Goal: Task Accomplishment & Management: Complete application form

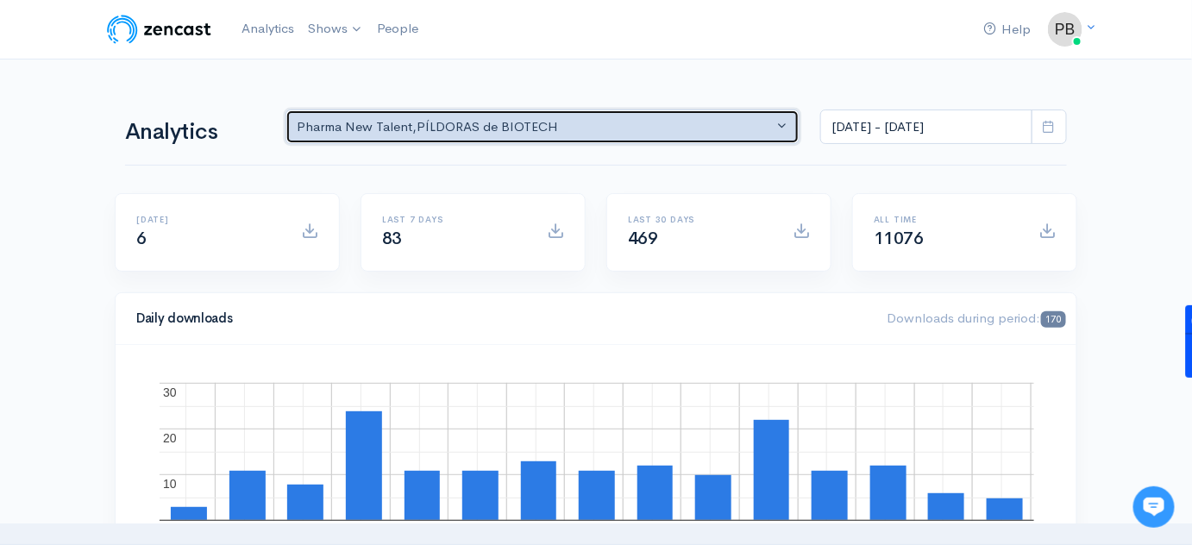
click at [456, 141] on button "Pharma New Talent , PÍLDORAS de BIOTECH" at bounding box center [543, 127] width 514 height 35
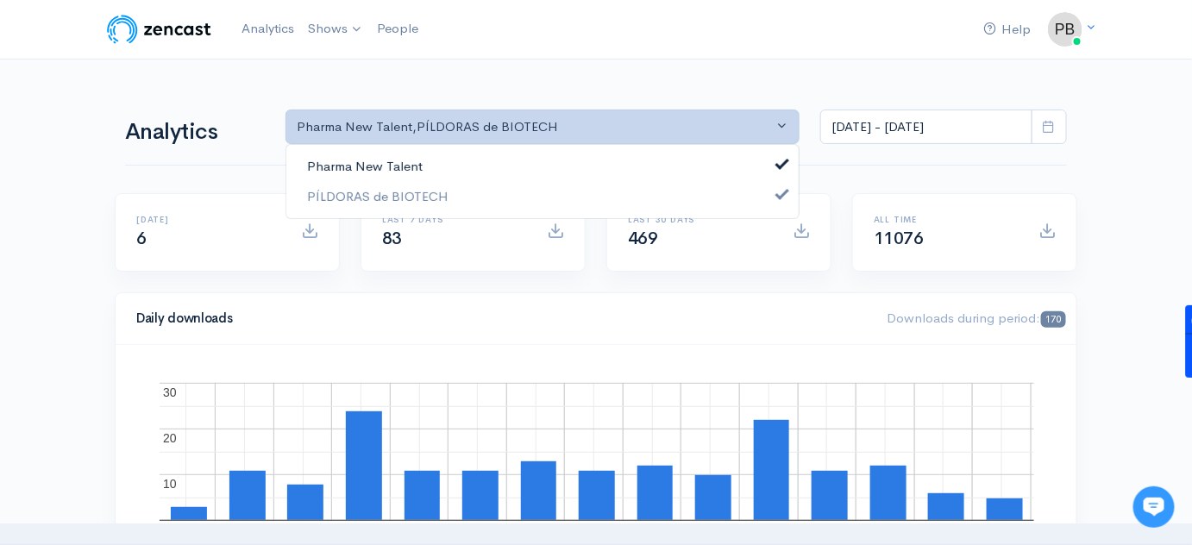
click at [433, 165] on link "Pharma New Talent" at bounding box center [542, 167] width 512 height 30
select select "14672"
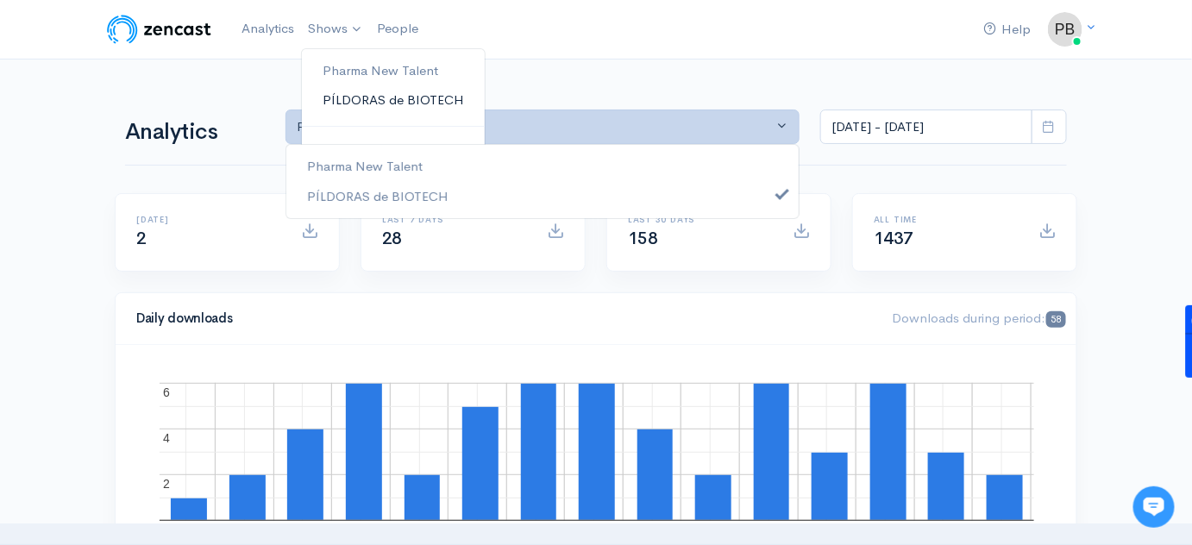
click at [361, 95] on link "PÍLDORAS de BIOTECH" at bounding box center [393, 100] width 183 height 30
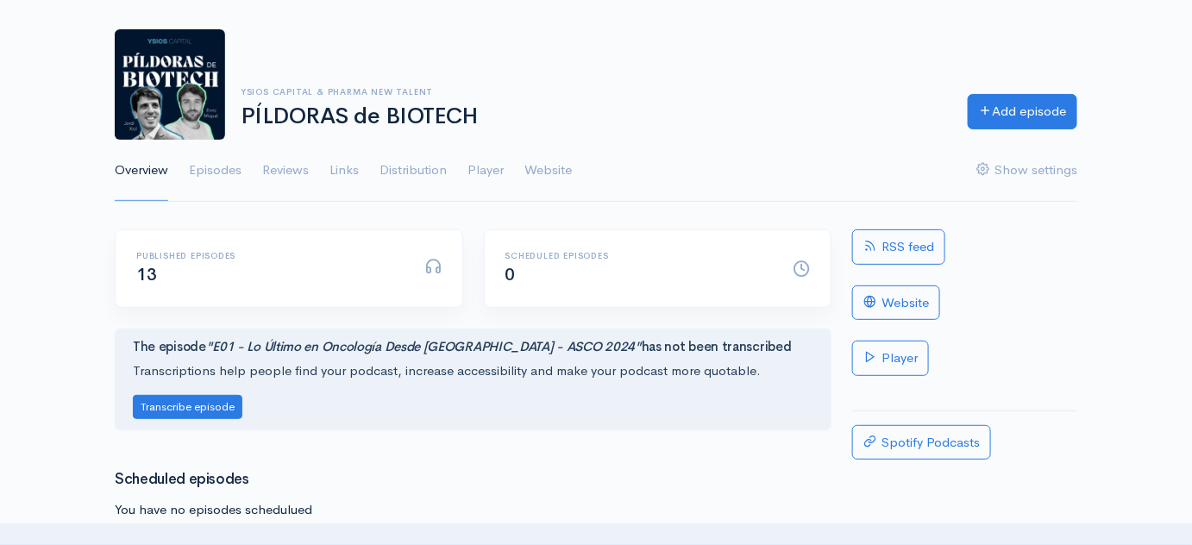
click at [250, 186] on ul "Overview Episodes Reviews Links Distribution Player Website Show settings" at bounding box center [596, 171] width 963 height 62
click at [228, 170] on link "Episodes" at bounding box center [215, 171] width 53 height 62
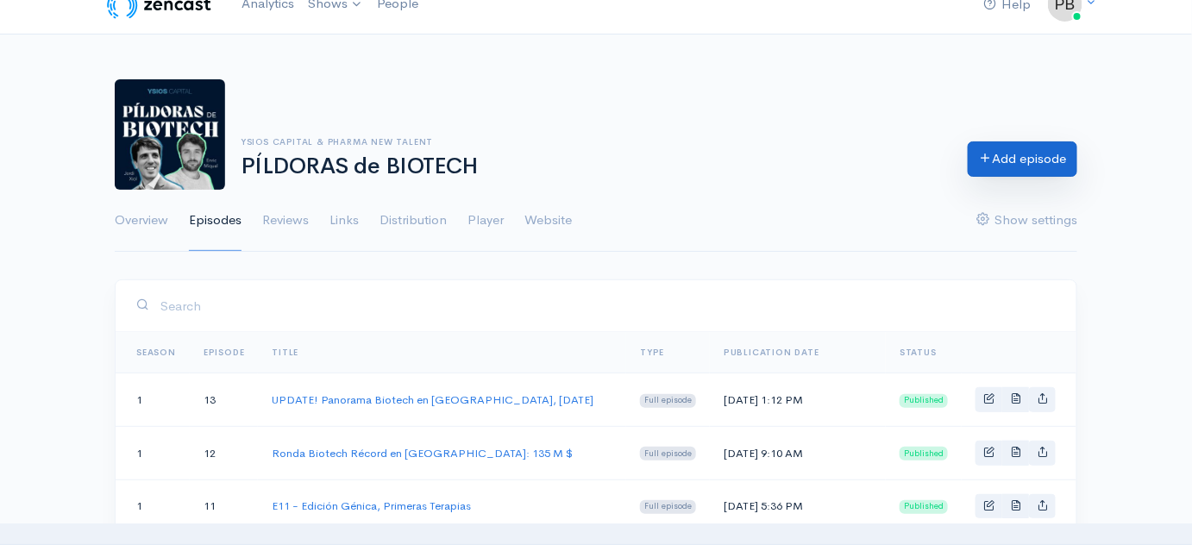
click at [1044, 158] on link "Add episode" at bounding box center [1023, 158] width 110 height 35
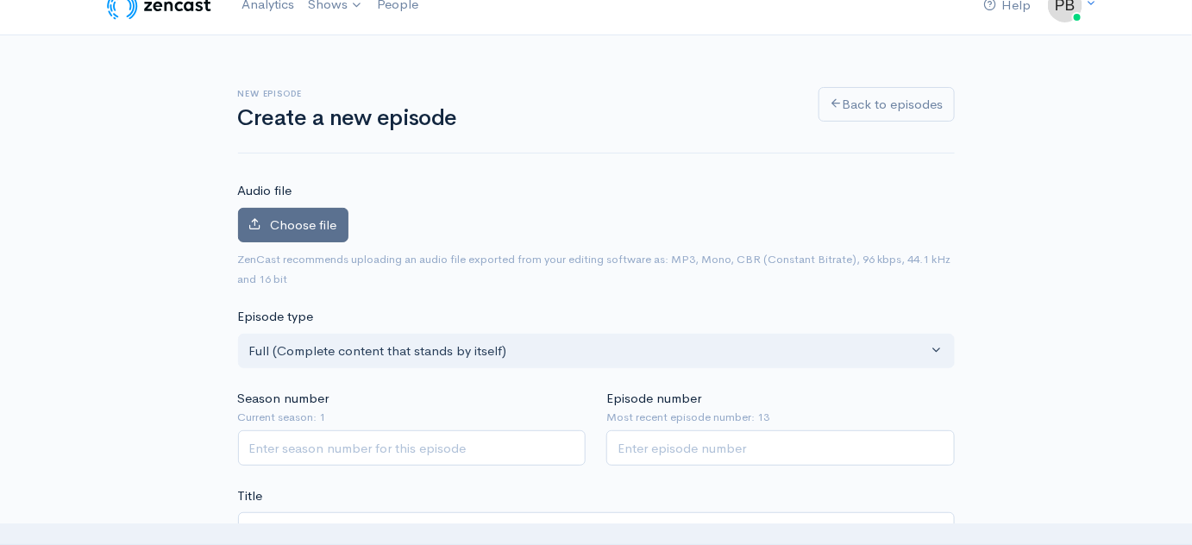
click at [327, 238] on label "Choose file" at bounding box center [293, 225] width 110 height 35
click at [0, 0] on input "Choose file" at bounding box center [0, 0] width 0 height 0
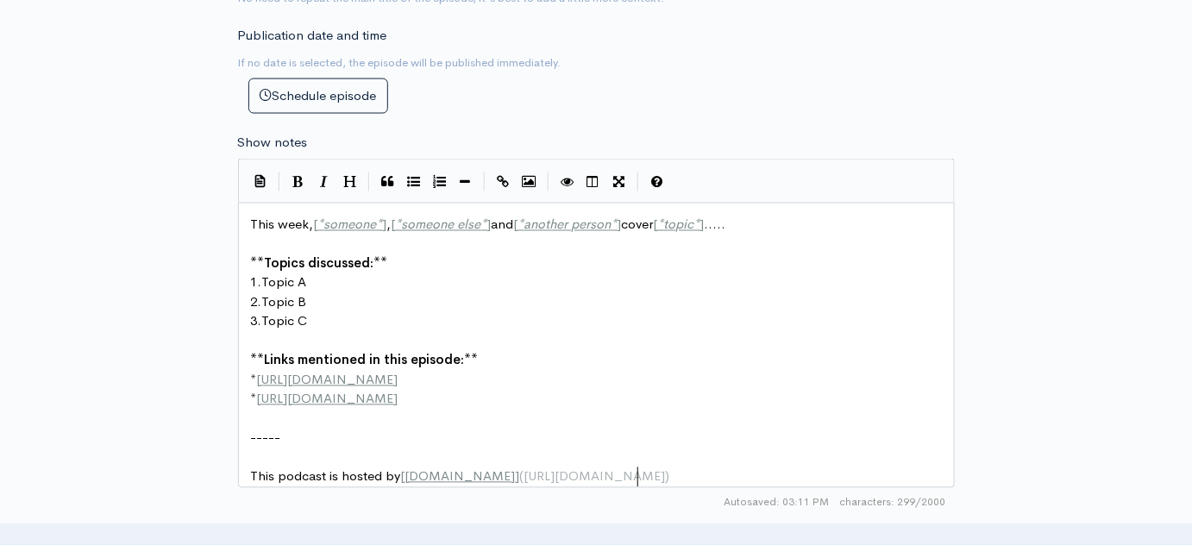
scroll to position [6, 0]
type textarea "----- This podcast is hosted by [[DOMAIN_NAME]]([URL][DOMAIN_NAME])"
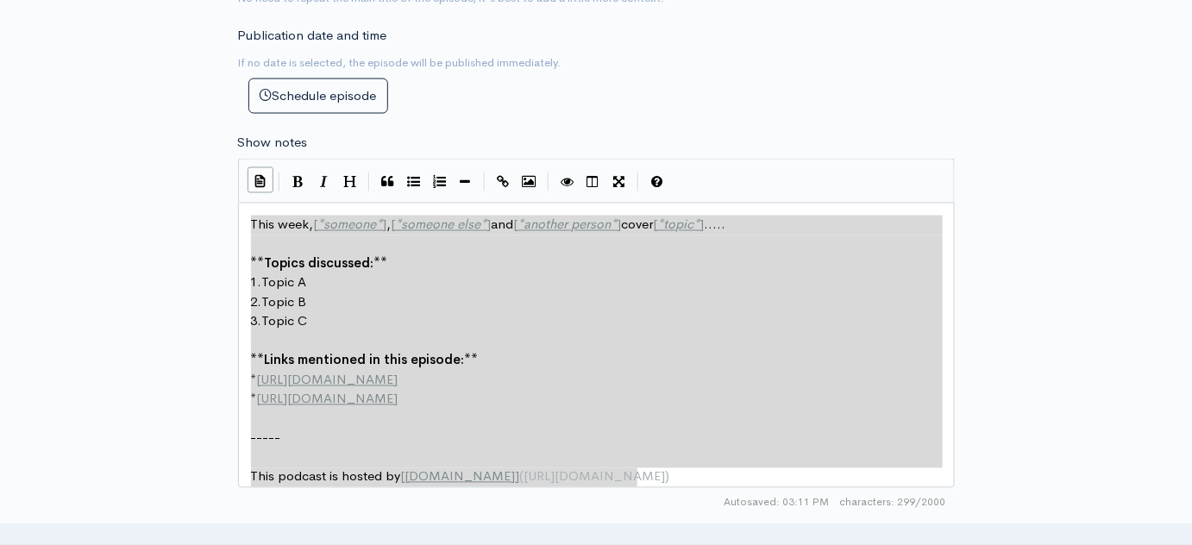
type textarea "This week, [*someone*], [*someone else*] and [*another person*] cover [*topic*]…"
drag, startPoint x: 644, startPoint y: 465, endPoint x: 157, endPoint y: 140, distance: 585.3
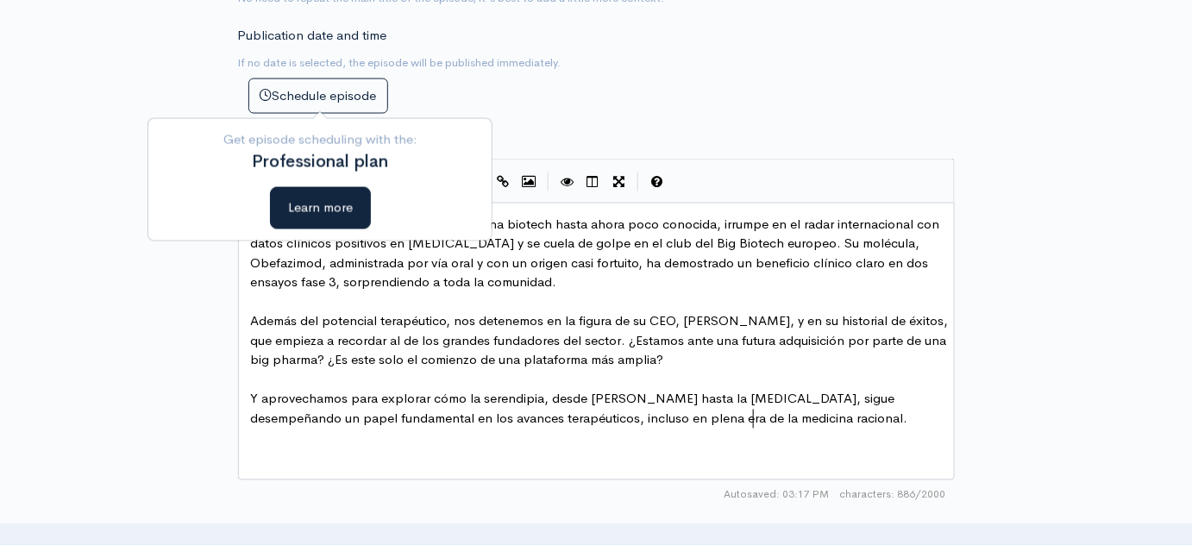
click at [871, 427] on div "x Desde [GEOGRAPHIC_DATA], Abivax, una biotech hasta ahora poco conocida, irrum…" at bounding box center [603, 322] width 710 height 221
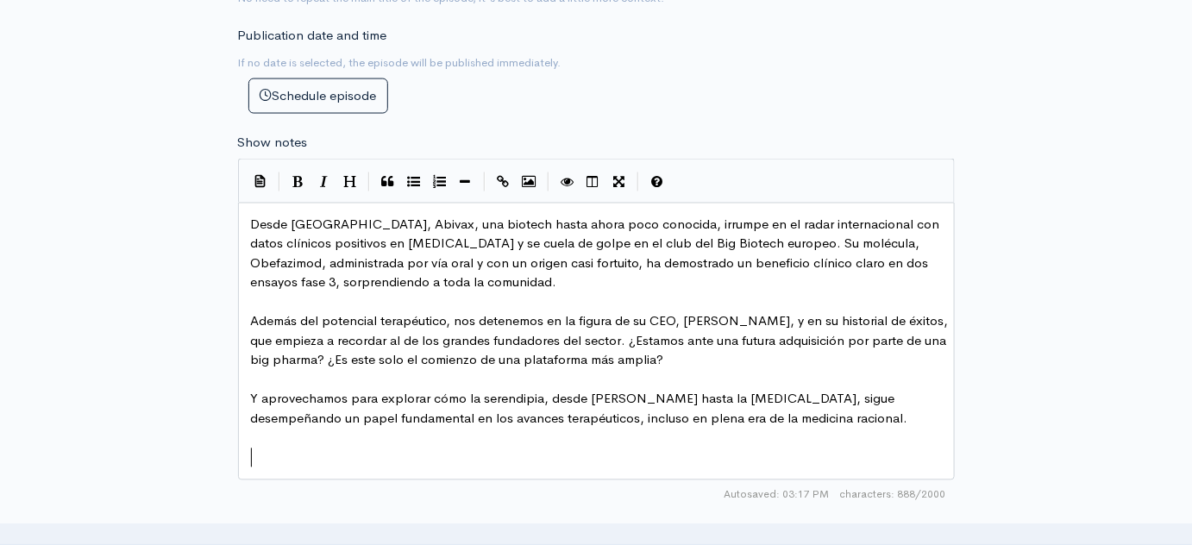
scroll to position [1122, 0]
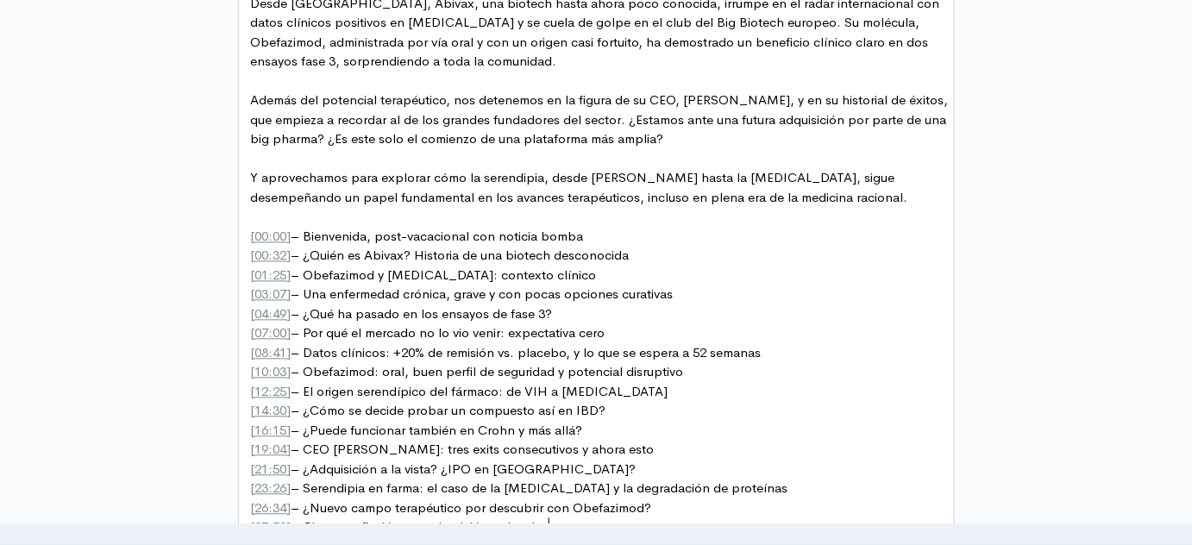
click at [784, 192] on pre "Y aprovechamos para explorar cómo la serendipia, desde [PERSON_NAME] hasta la […" at bounding box center [603, 187] width 710 height 39
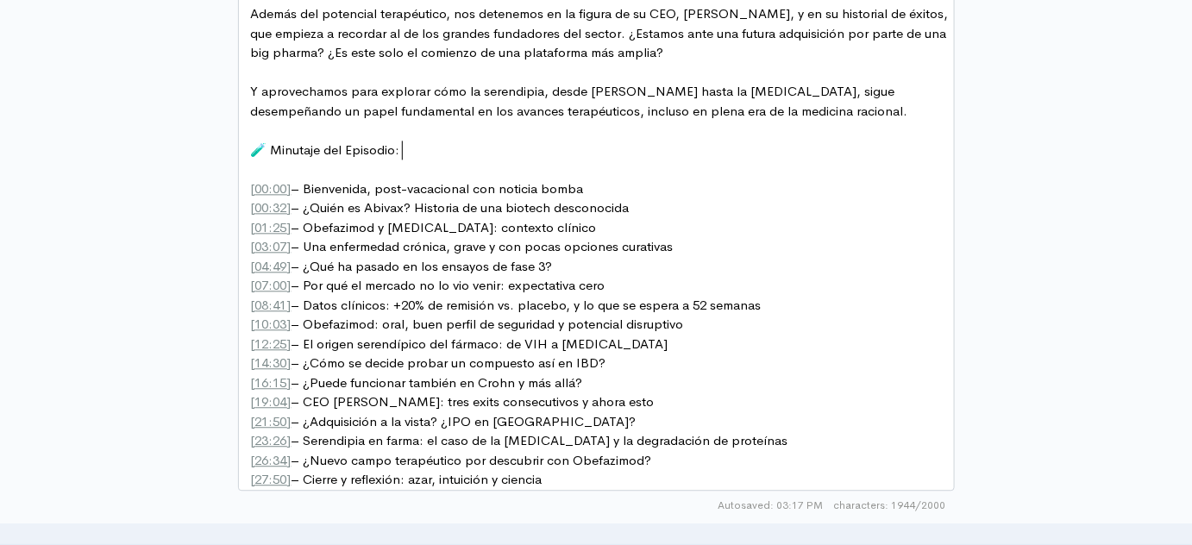
scroll to position [1209, 0]
click at [308, 183] on span "[ 00:00 ] – Bienvenida, post-vacacional con noticia bomba" at bounding box center [417, 187] width 333 height 16
type textarea ":"
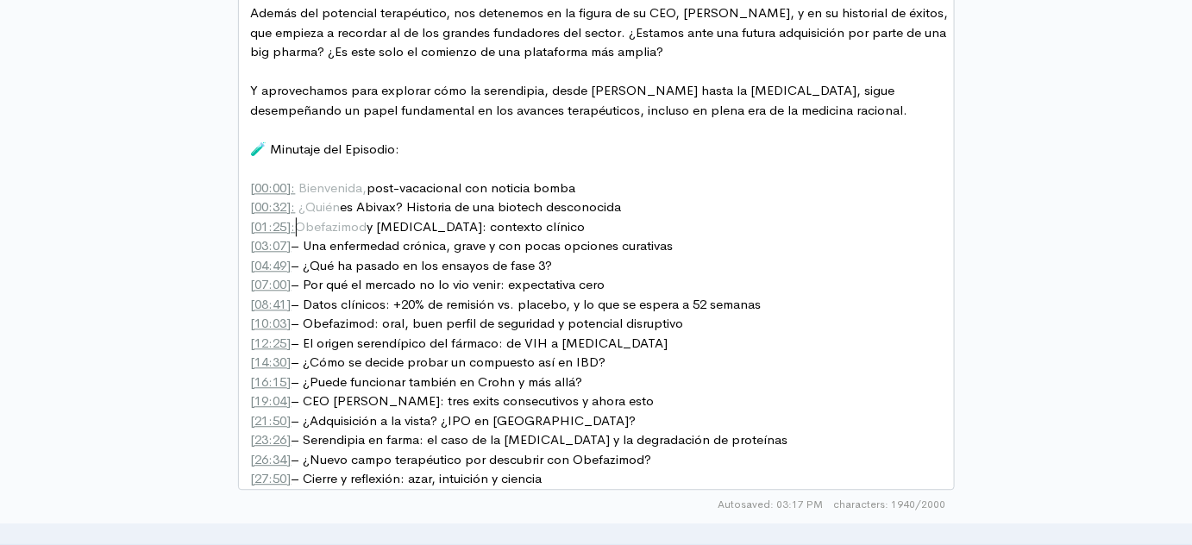
type textarea ":"
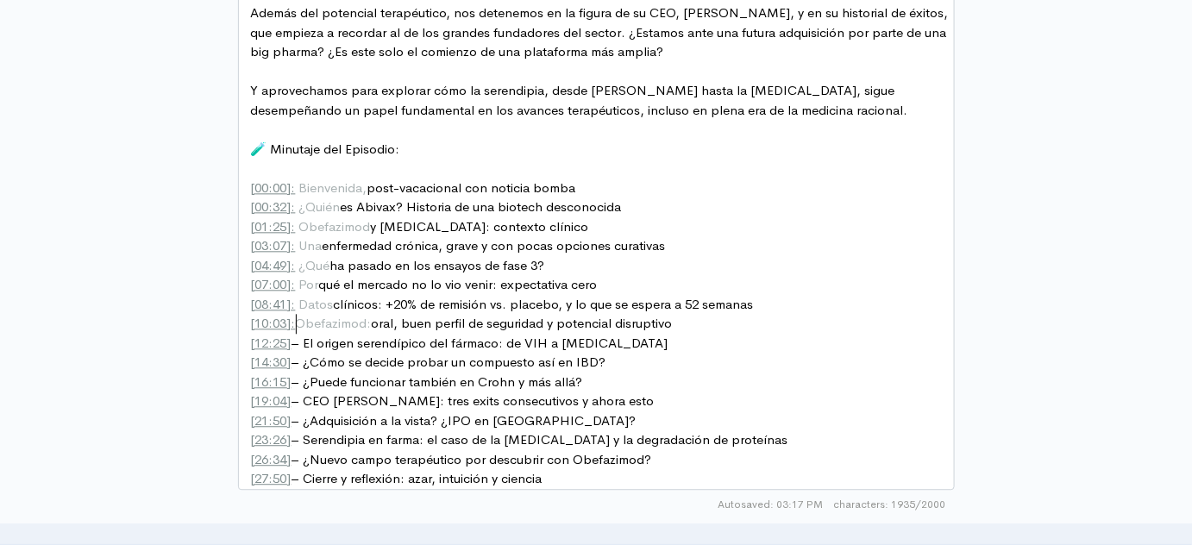
type textarea ":"
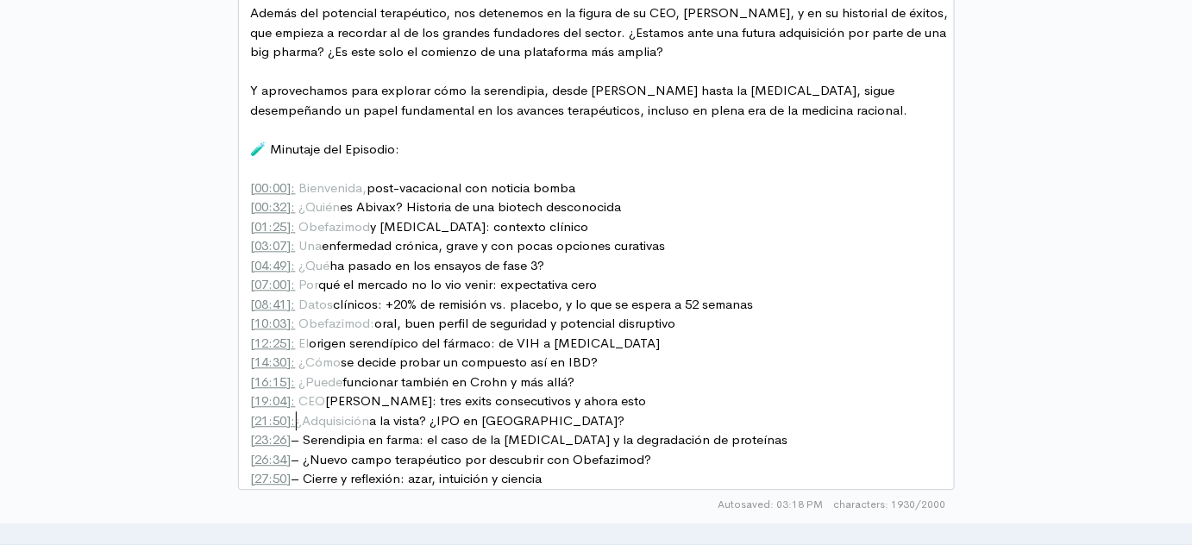
type textarea ":"
type textarea "Minutaje del Episodio:"
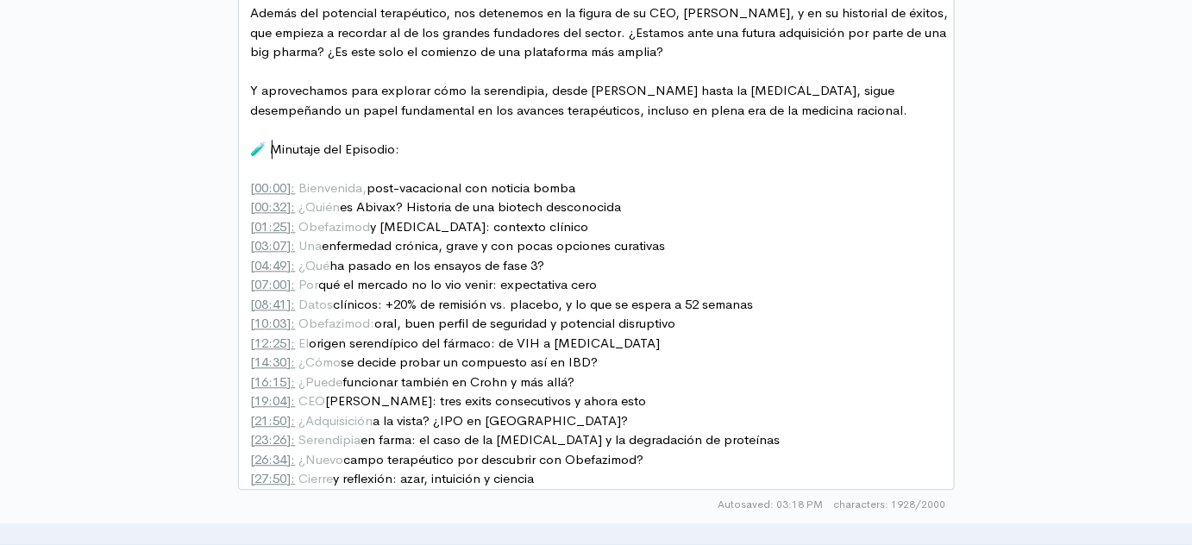
drag, startPoint x: 275, startPoint y: 147, endPoint x: 198, endPoint y: 158, distance: 78.4
type textarea "🧪"
drag, startPoint x: 273, startPoint y: 152, endPoint x: 228, endPoint y: 147, distance: 45.2
click at [582, 474] on pre "[ 27:50 ]: Cierre y reflexión: azar, intuición y ciencia" at bounding box center [603, 479] width 710 height 20
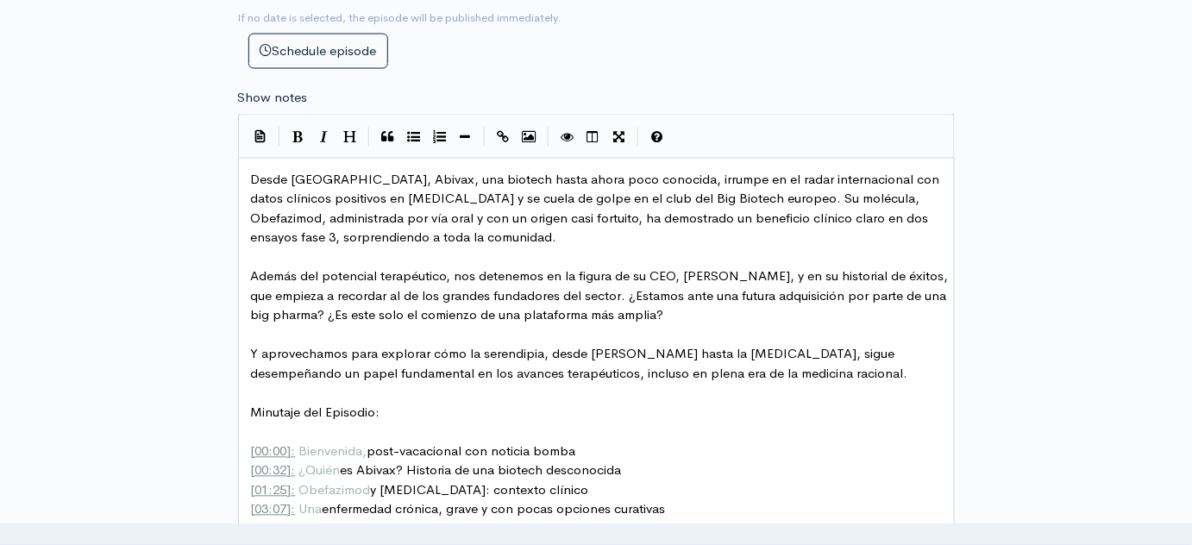
scroll to position [946, 0]
click at [549, 173] on span "Desde [GEOGRAPHIC_DATA], Abivax, una biotech hasta ahora poco conocida, irrumpe…" at bounding box center [597, 208] width 693 height 75
type textarea "pequeñita"
type textarea """
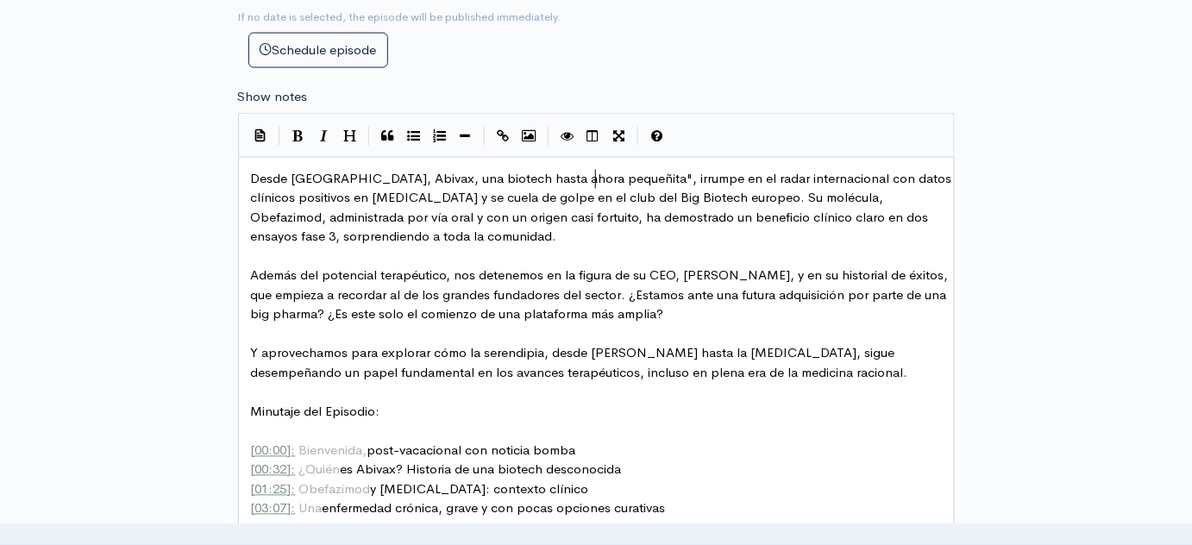
scroll to position [6, 6]
type textarea """
click at [687, 217] on span "Desde [GEOGRAPHIC_DATA], Abivax, una biotech hasta ahora "pequeñita", irrumpe e…" at bounding box center [592, 208] width 682 height 75
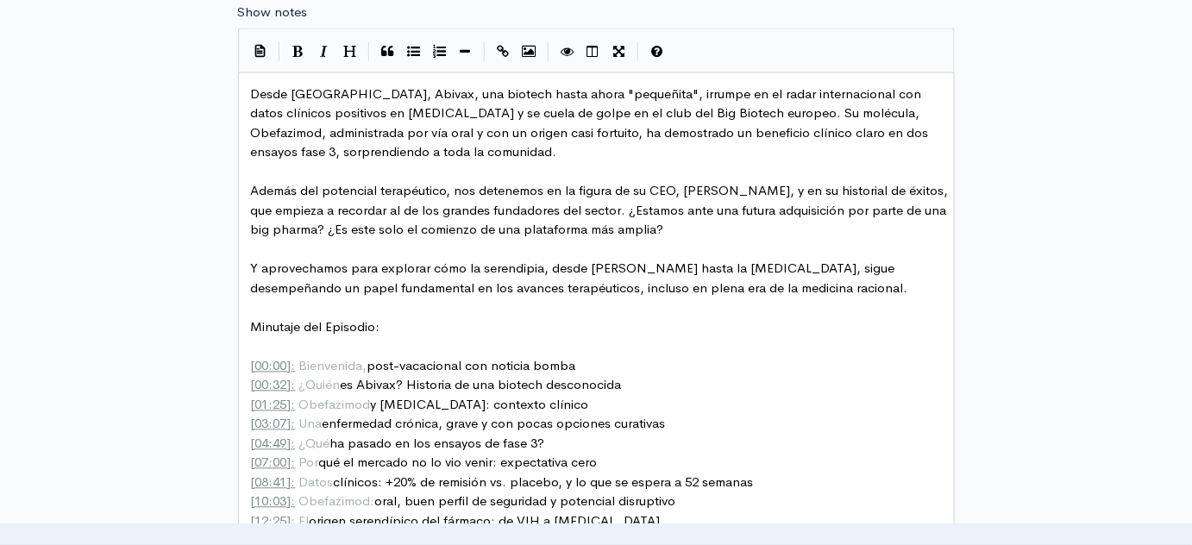
scroll to position [1031, 0]
click at [504, 133] on span "Desde [GEOGRAPHIC_DATA], Abivax, una biotech hasta ahora "pequeñita", irrumpe e…" at bounding box center [592, 122] width 682 height 75
type textarea "casi"
click at [499, 150] on pre "Desde [GEOGRAPHIC_DATA], Abivax, una biotech hasta ahora "pequeñita", irrumpe e…" at bounding box center [603, 124] width 710 height 78
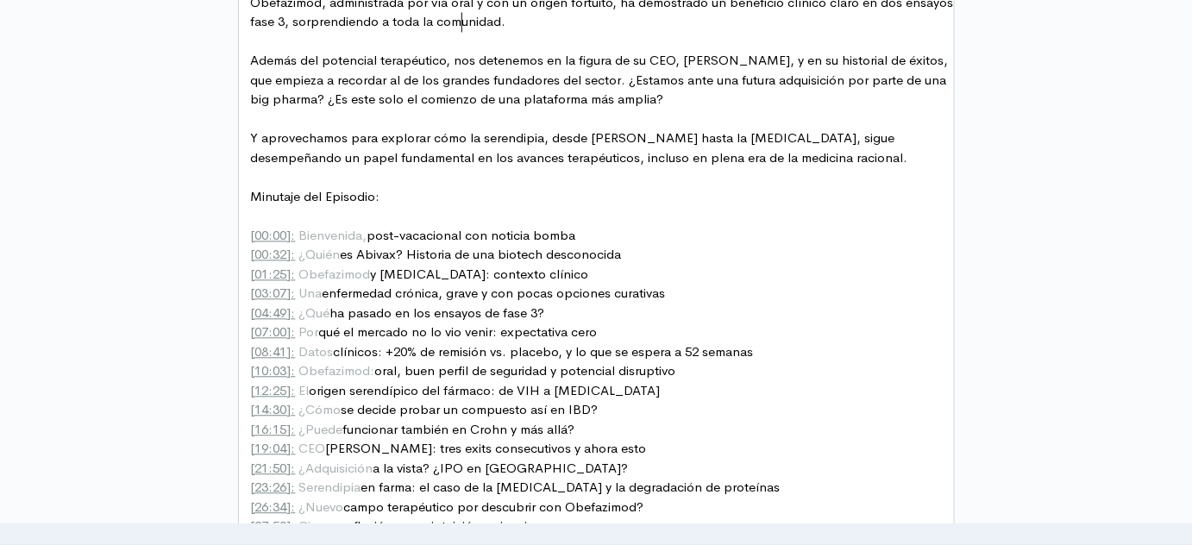
scroll to position [1164, 0]
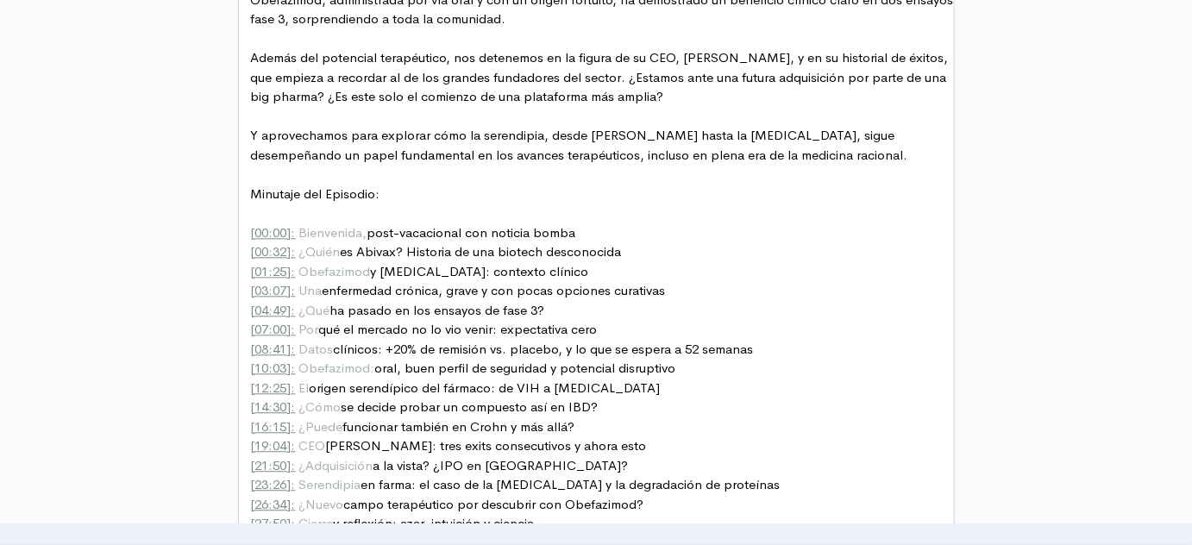
click at [625, 69] on span "Además del potencial terapéutico, nos detenemos en la figura de su CEO, [PERSON…" at bounding box center [601, 76] width 701 height 55
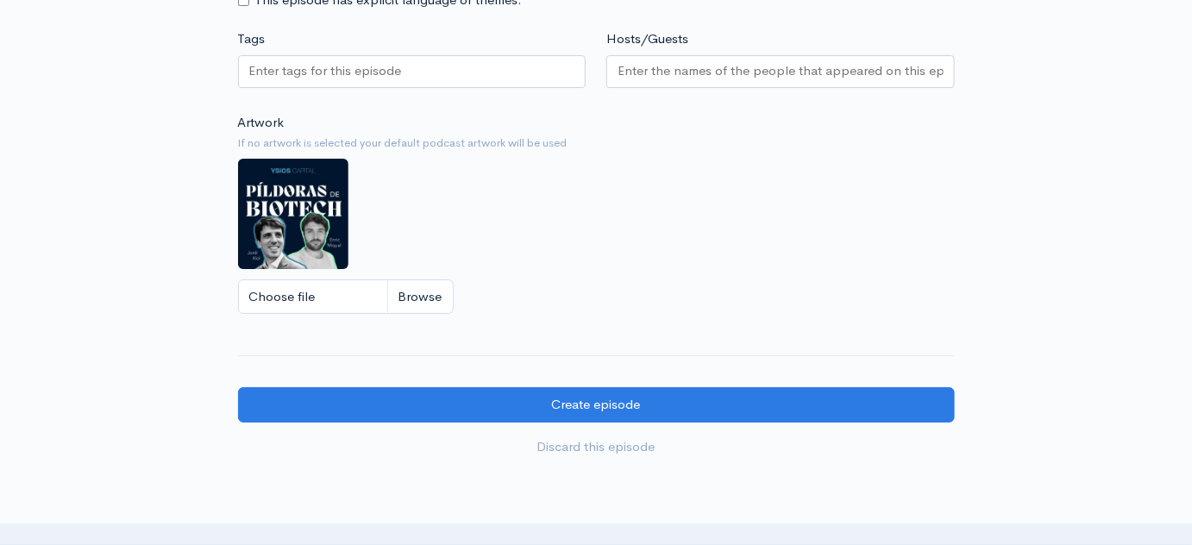
scroll to position [1951, 0]
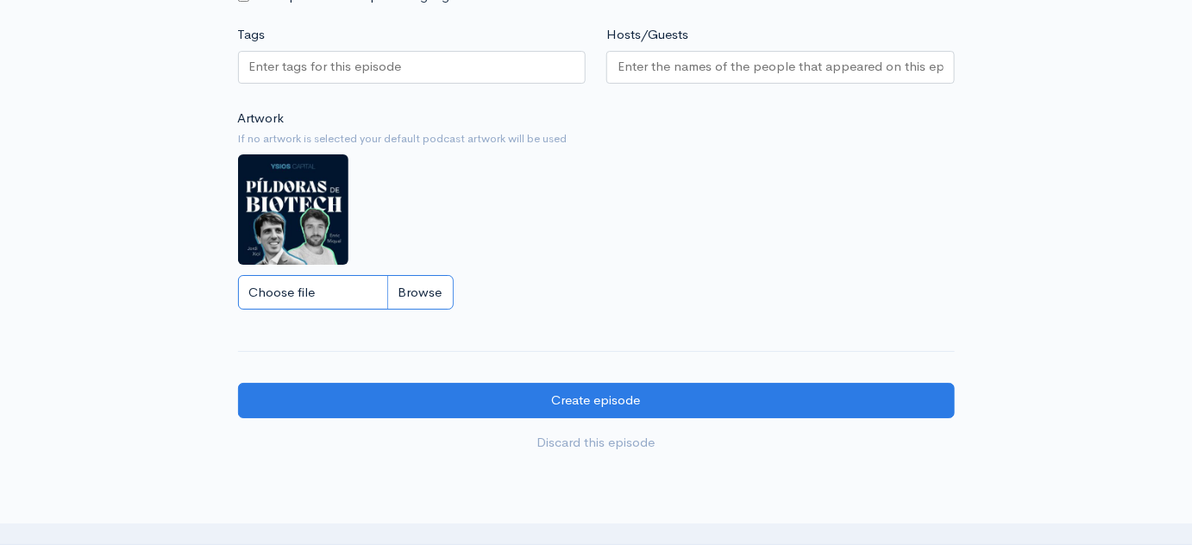
click at [317, 300] on input "Choose file" at bounding box center [346, 292] width 216 height 35
type input "C:\fakepath\Podcast-Pildoras-de-biotech_Abivax_Sep2025.jpg"
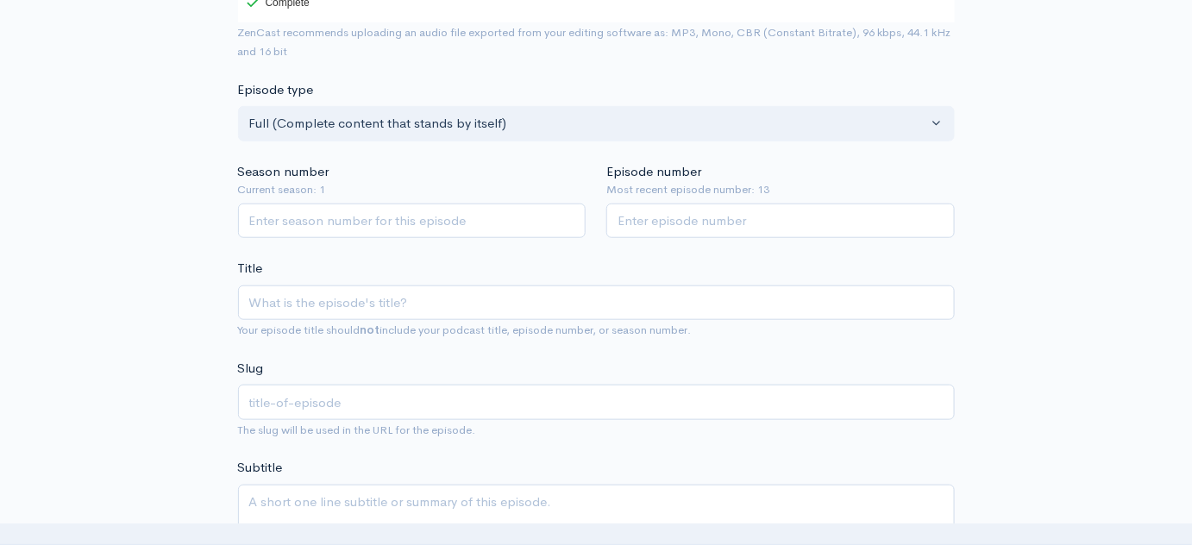
scroll to position [352, 0]
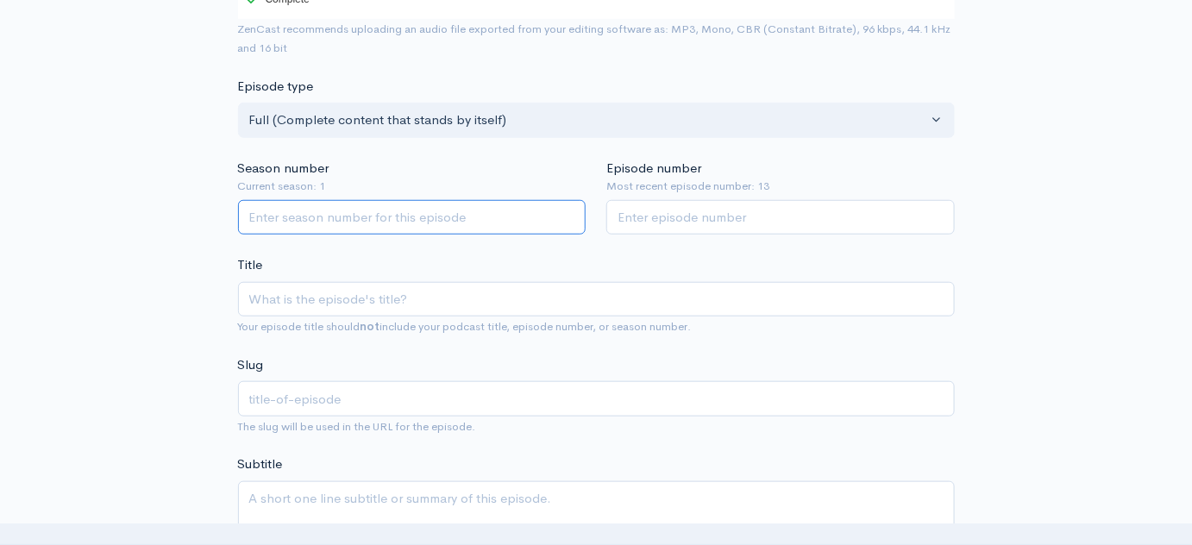
click at [516, 224] on input "Season number" at bounding box center [412, 217] width 349 height 35
type input "2"
click at [587, 255] on div "Title Your episode title should not include your podcast title, episode number,…" at bounding box center [596, 295] width 717 height 81
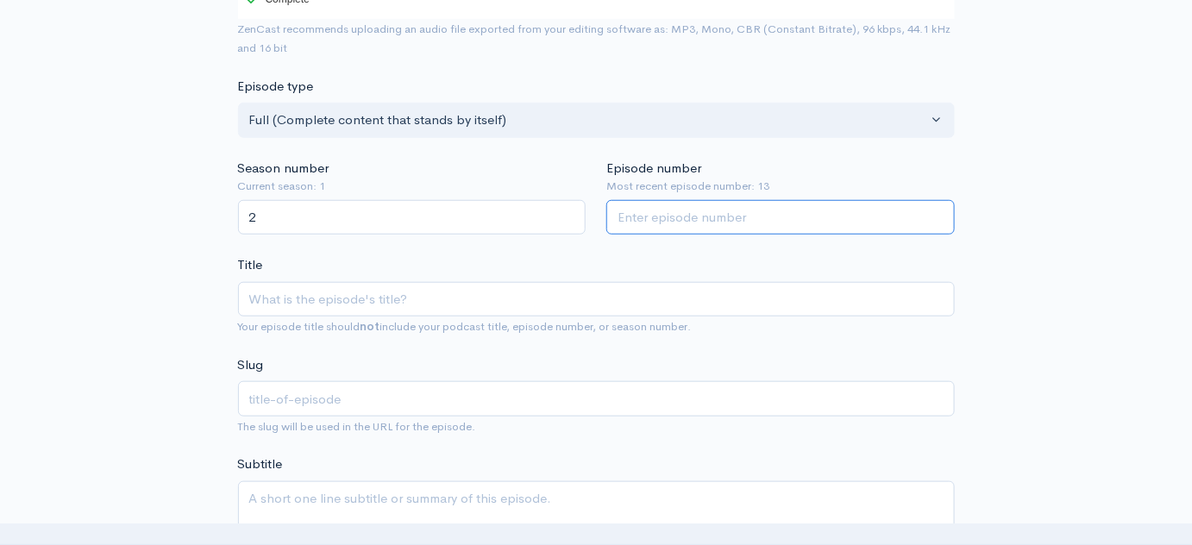
click at [637, 229] on input "Episode number" at bounding box center [780, 217] width 349 height 35
type input "1"
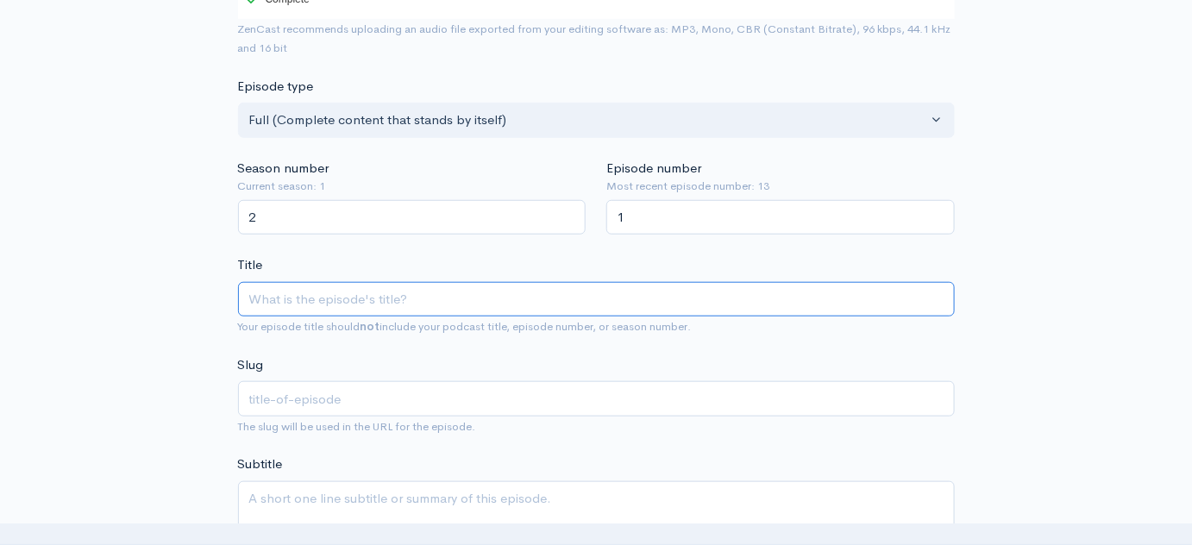
click at [270, 298] on input "Title" at bounding box center [596, 299] width 717 height 35
type input "A"
type input "a"
type input "Ab"
type input "ab"
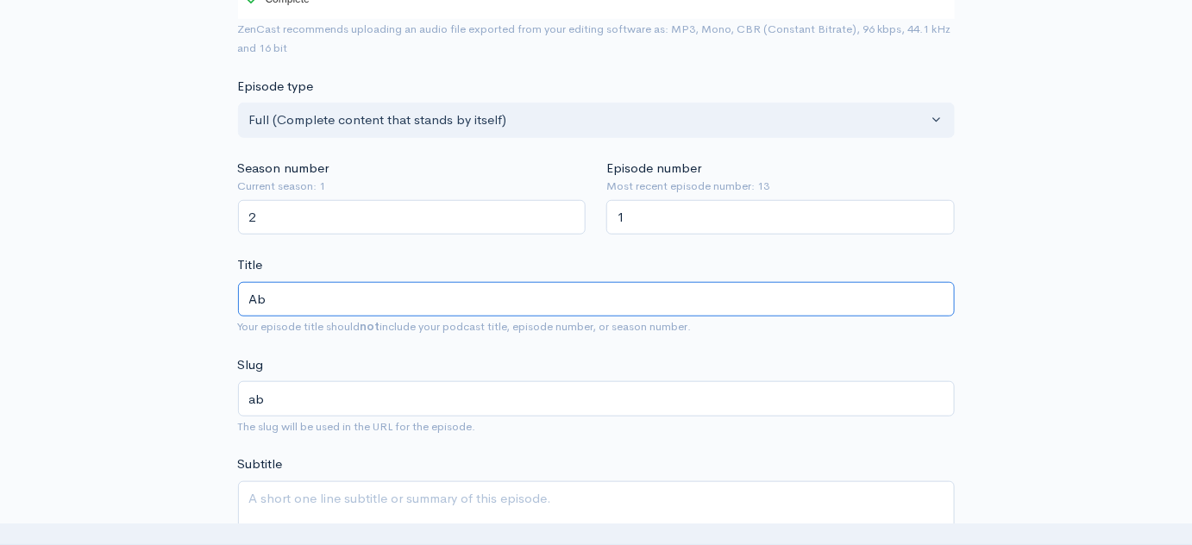
type input "Abi"
type input "abi"
type input "Abica"
type input "abica"
type input "Abic"
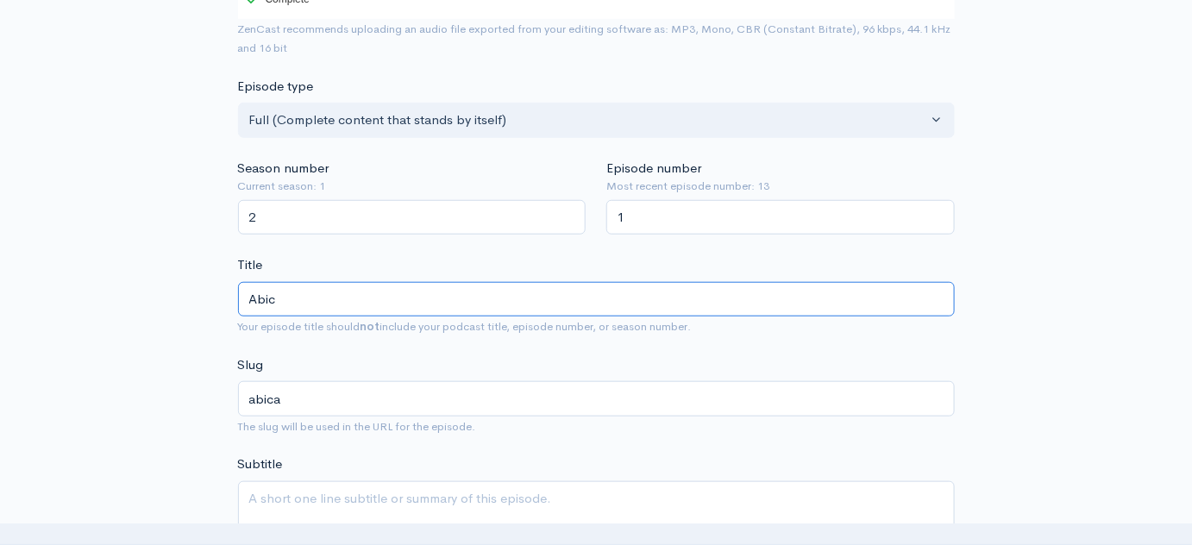
type input "abic"
type input "Abi"
type input "abi"
type input "Abiva"
type input "abiva"
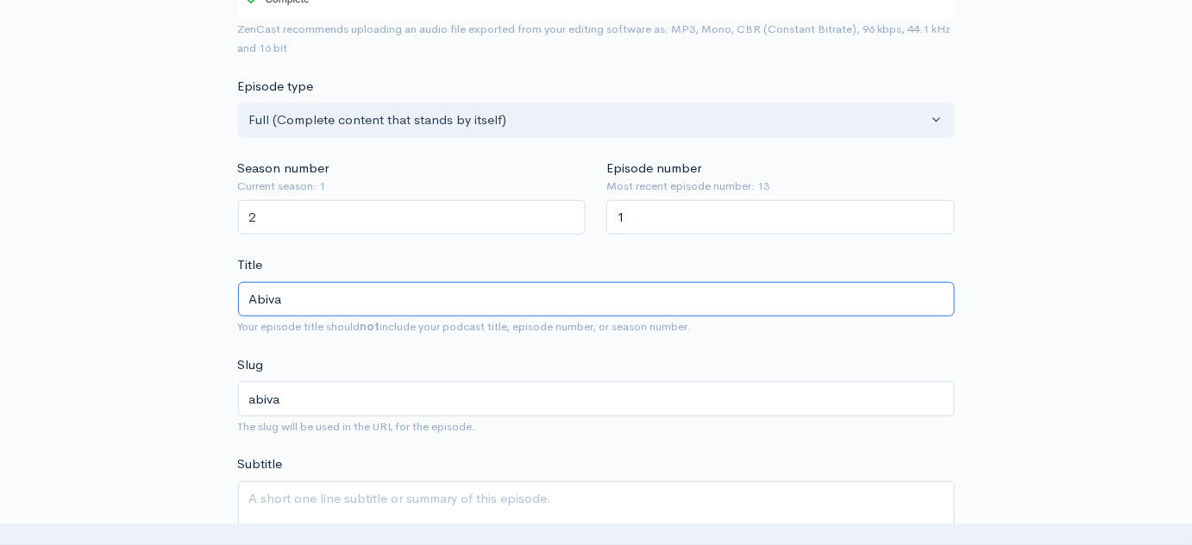
type input "Abivax"
type input "abivax"
type input "Abivax: un"
type input "abivax-un"
type input "Abivax: una"
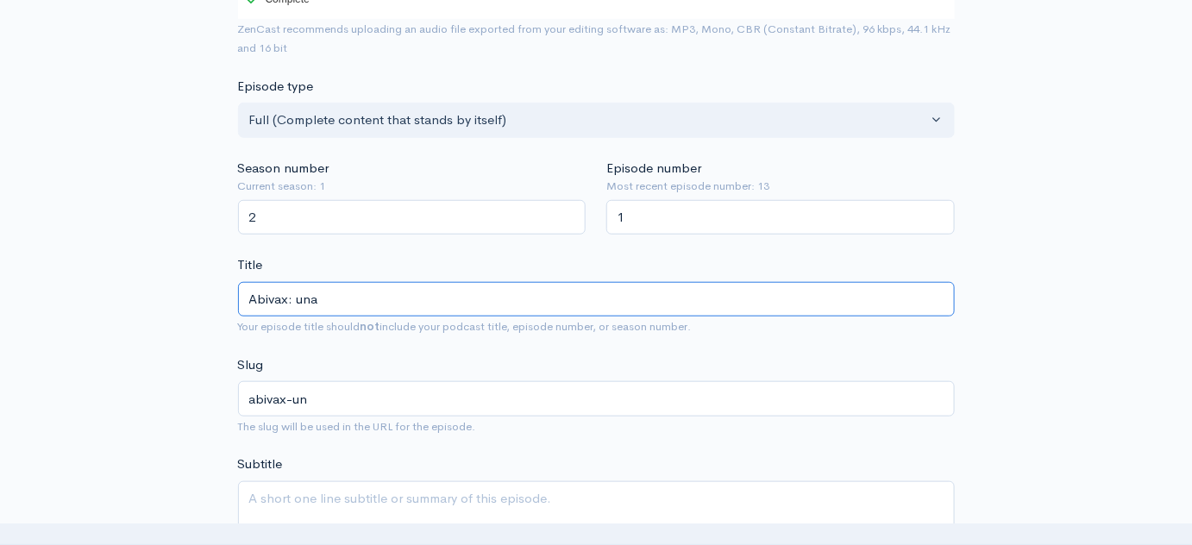
type input "abivax-una"
type input "Abivax: una c"
type input "abivax-una-c"
type input "Abivax: una ce"
type input "abivax-una-ce"
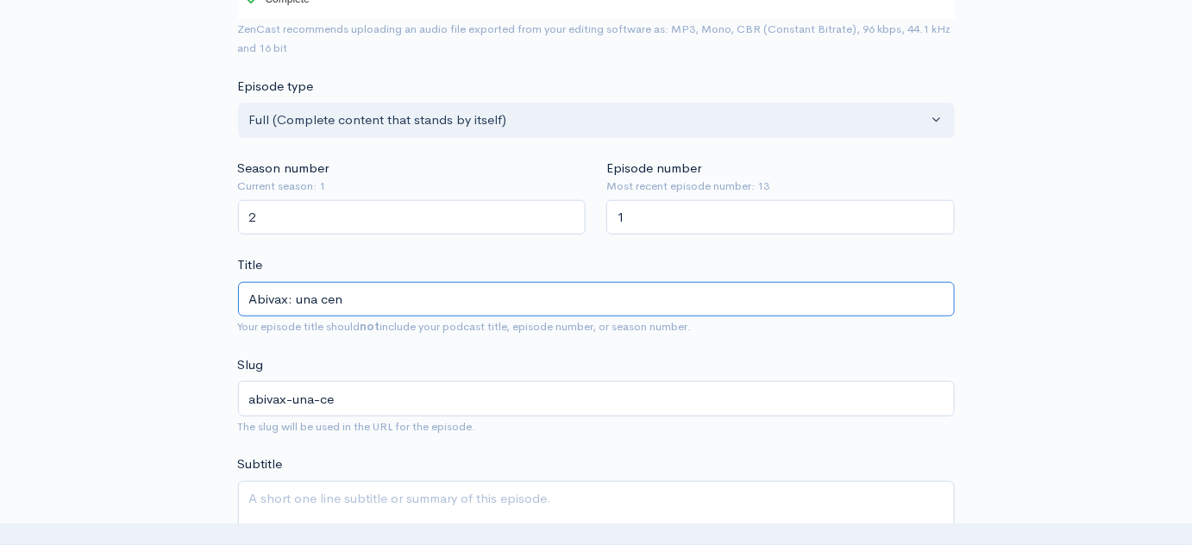
type input "Abivax: una cent"
type input "abivax-una-cent"
type input "Abivax: una cen"
type input "abivax-una-cen"
type input "Abivax: una ceni"
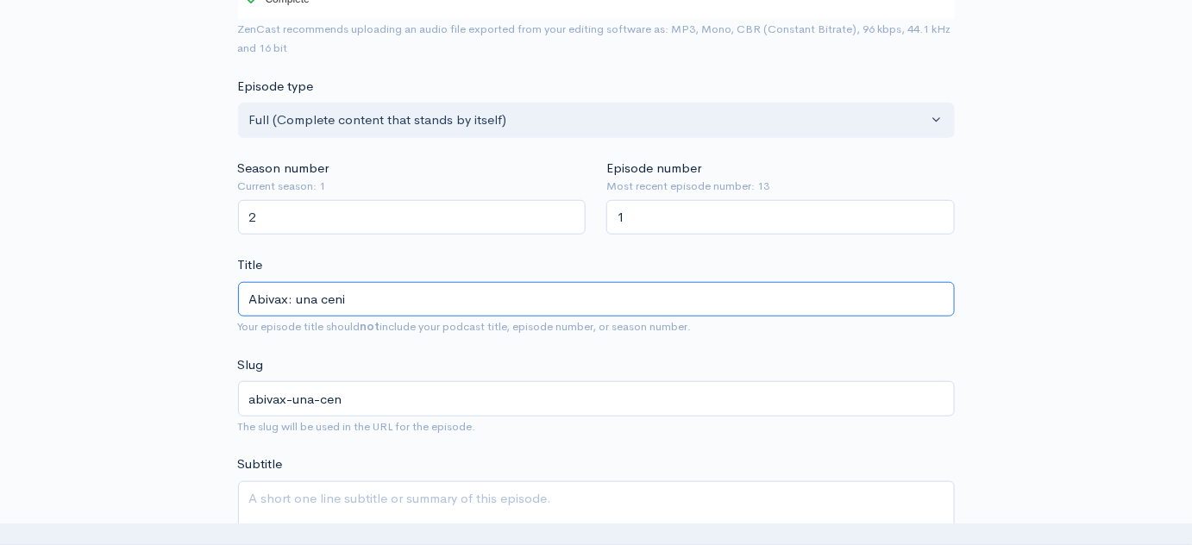
type input "abivax-una-ceni"
type input "Abivax: una cenic"
type input "abivax-una-cenic"
type input "Abivax: una cenicie"
type input "abivax-una-cenici"
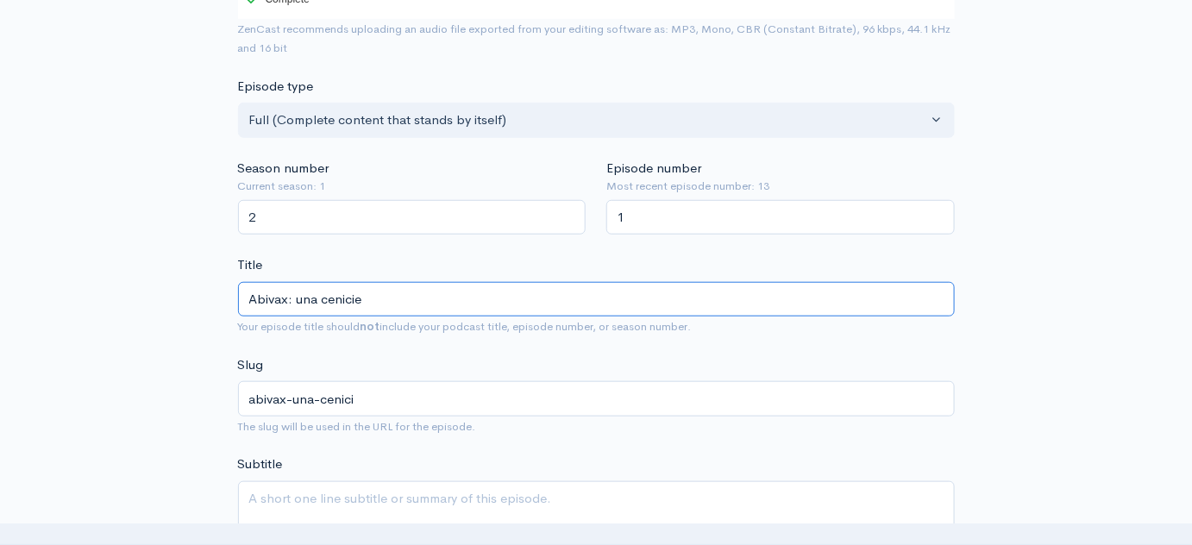
type input "Abivax: una cenicien"
type input "abivax-una-cenicie"
type input "Abivax: una cenicient"
type input "abivax-una-cenicient"
type input "Abivax: una cenicienta"
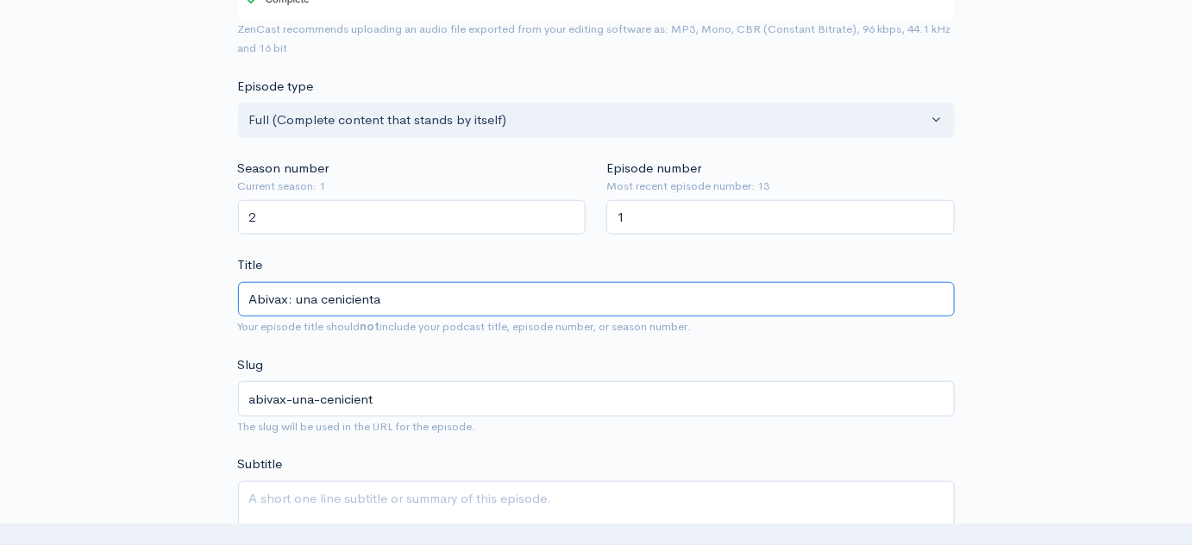
type input "abivax-una-cenicienta"
type input "Abivax: una cenicienta e"
type input "abivax-una-cenicienta-e"
type input "Abivax: una cenicienta en"
type input "abivax-una-cenicienta-en"
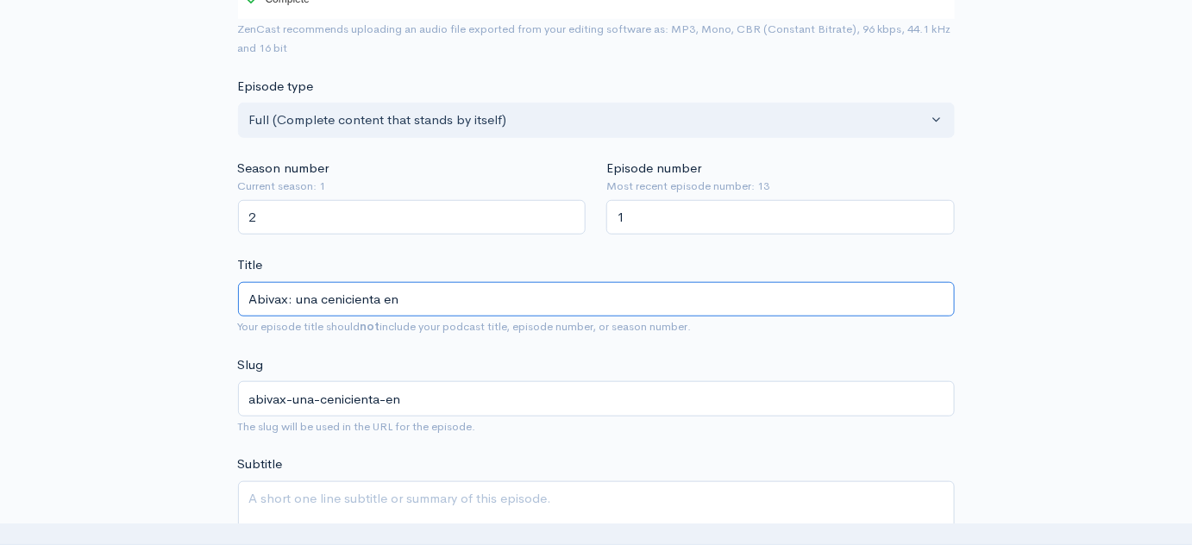
type input "Abivax: una cenicienta en B"
type input "abivax-una-cenicienta-en-b"
type input "Abivax: una cenicienta en Bi"
type input "abivax-una-cenicienta-en-bi"
type input "Abivax: una cenicienta en Bio"
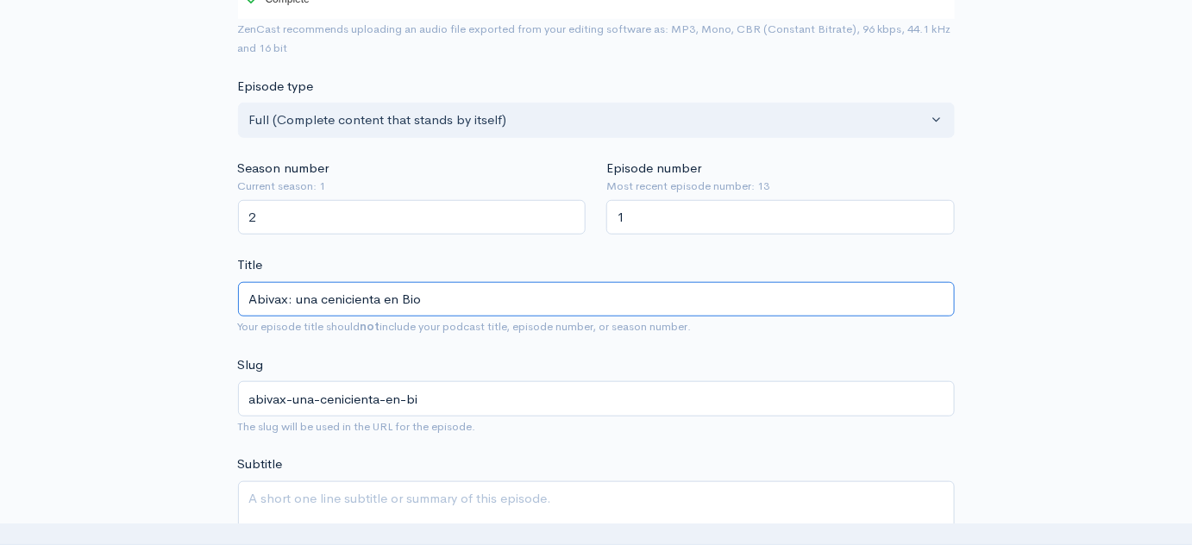
type input "abivax-una-cenicienta-en-bio"
type input "Abivax: una cenicienta en Biote"
type input "abivax-una-cenicienta-en-biote"
type input "Abivax: una cenicienta en Biotech"
type input "abivax-una-cenicienta-en-biotech"
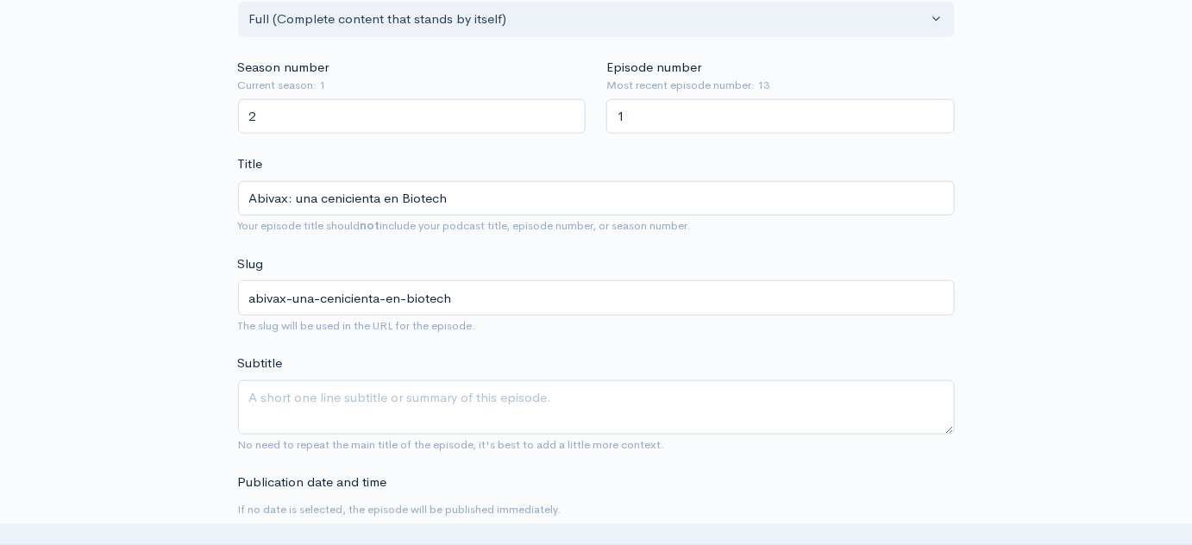
scroll to position [452, 0]
click at [459, 201] on input "Abivax: una cenicienta en Biotech" at bounding box center [596, 199] width 717 height 35
type input "Abivax: una cenicienta en Biotech (x"
type input "abivax-una-cenicienta-en-biotech-x"
type input "Abivax: una cenicienta en Biotech (x 7"
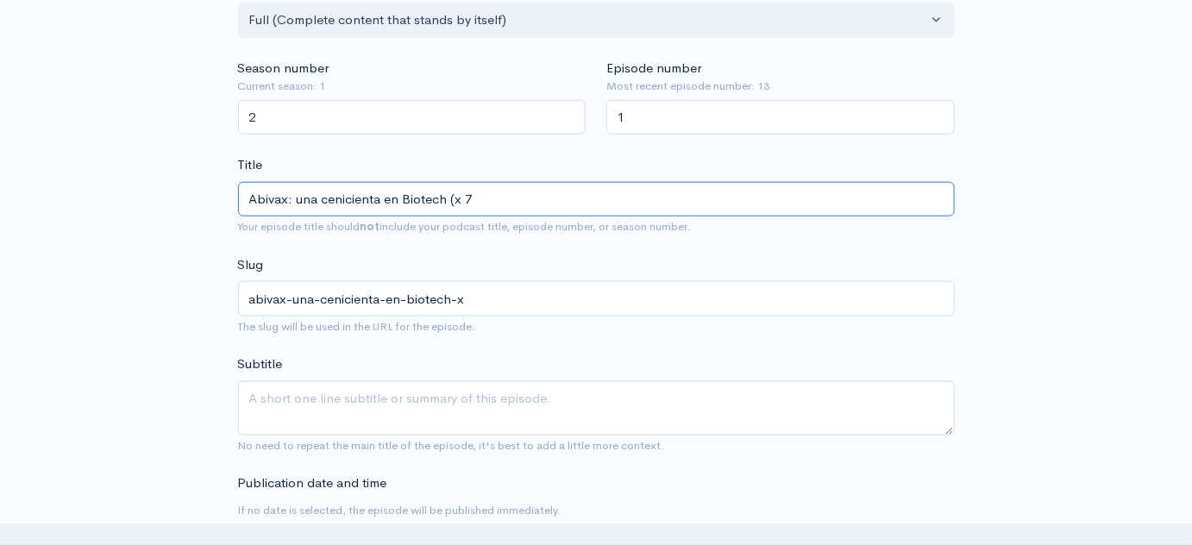
type input "abivax-una-cenicienta-en-biotech-x-7"
type input "Abivax: una cenicienta en Biotech (x 7 e"
type input "abivax-una-cenicienta-en-biotech-x-7-e"
type input "Abivax: una cenicienta en Biotech (x 7 en"
type input "abivax-una-cenicienta-en-biotech-x-7-en"
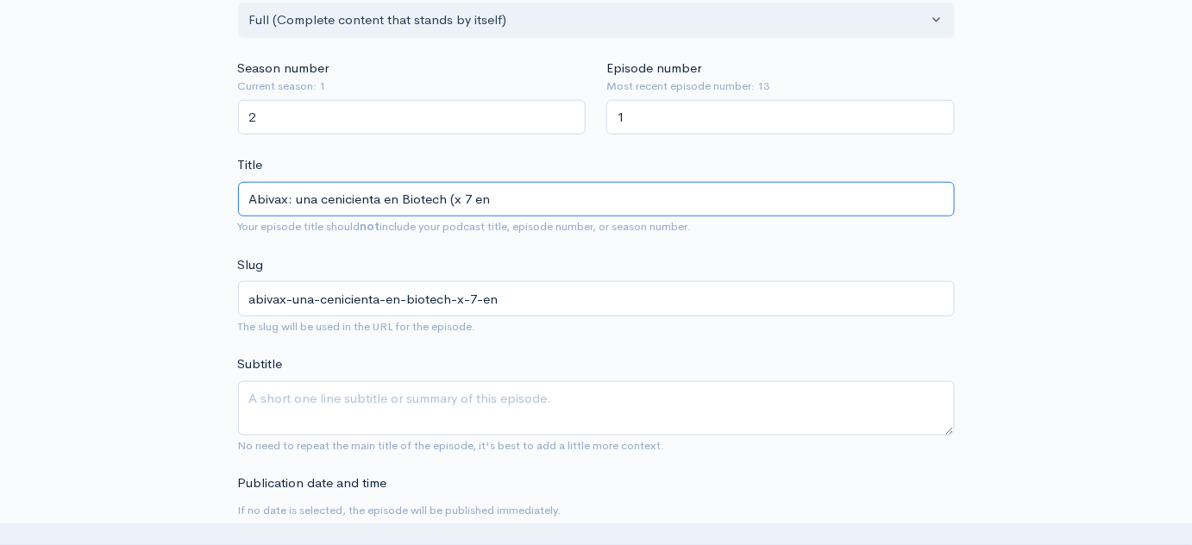
type input "Abivax: una cenicienta en Biotech (x 7 en b"
type input "abivax-una-cenicienta-en-biotech-x-7-en-b"
type input "Abivax: una cenicienta en Biotech (x 7 en bo"
type input "abivax-una-cenicienta-en-biotech-x-7-en-bo"
type input "Abivax: una cenicienta en Biotech (x 7 en bols"
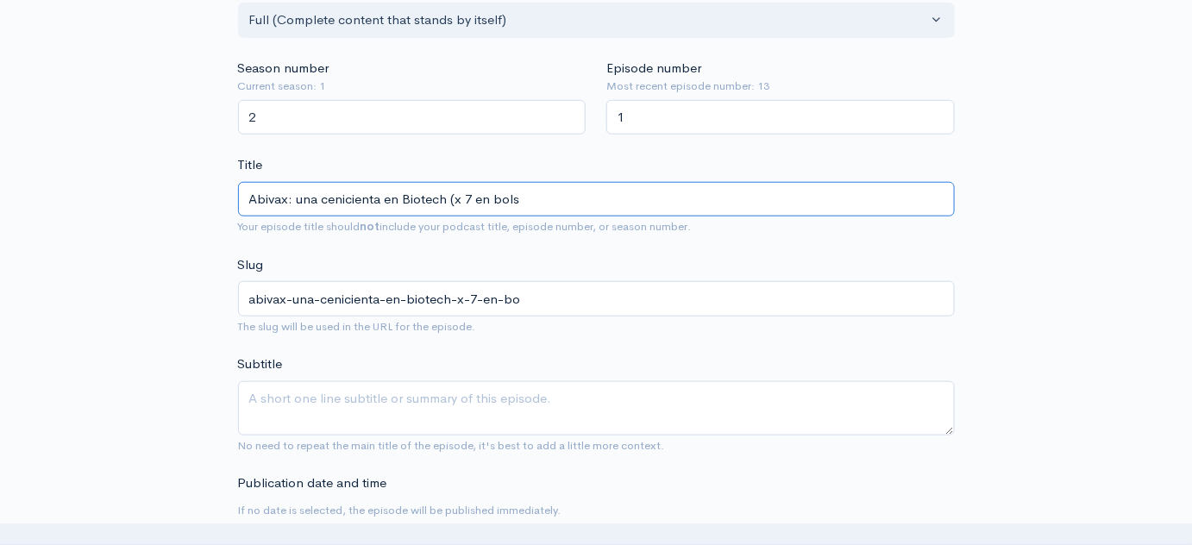
type input "abivax-una-cenicienta-en-biotech-x-7-en-bols"
type input "Abivax: una cenicienta en Biotech (x 7 en bolsa"
type input "abivax-una-cenicienta-en-biotech-x-7-en-bolsa"
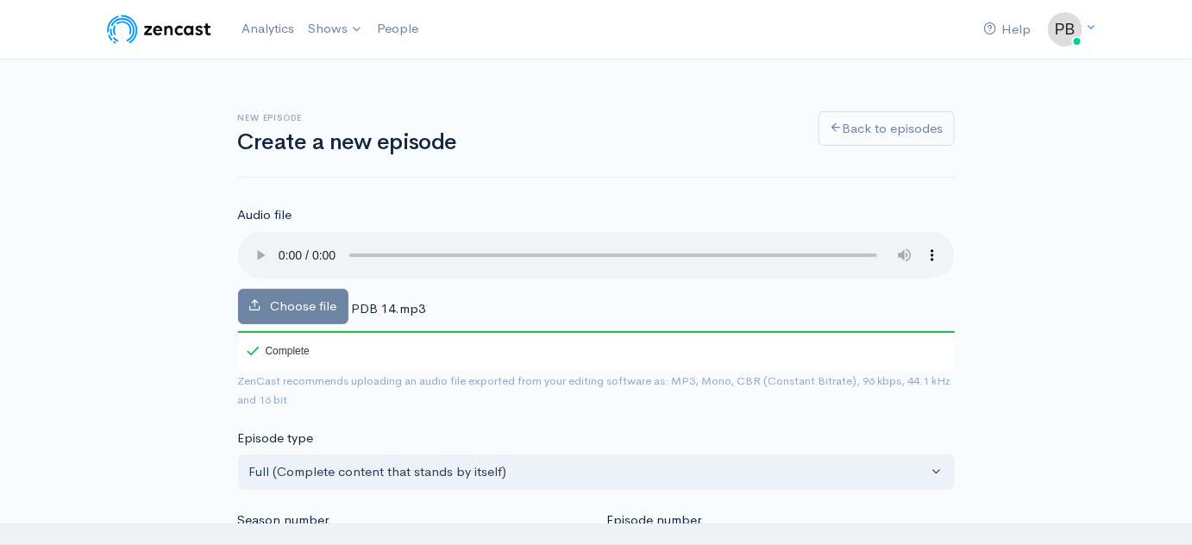
type input "Abivax: una cenicienta en Biotech (x 7 en bolsa)"
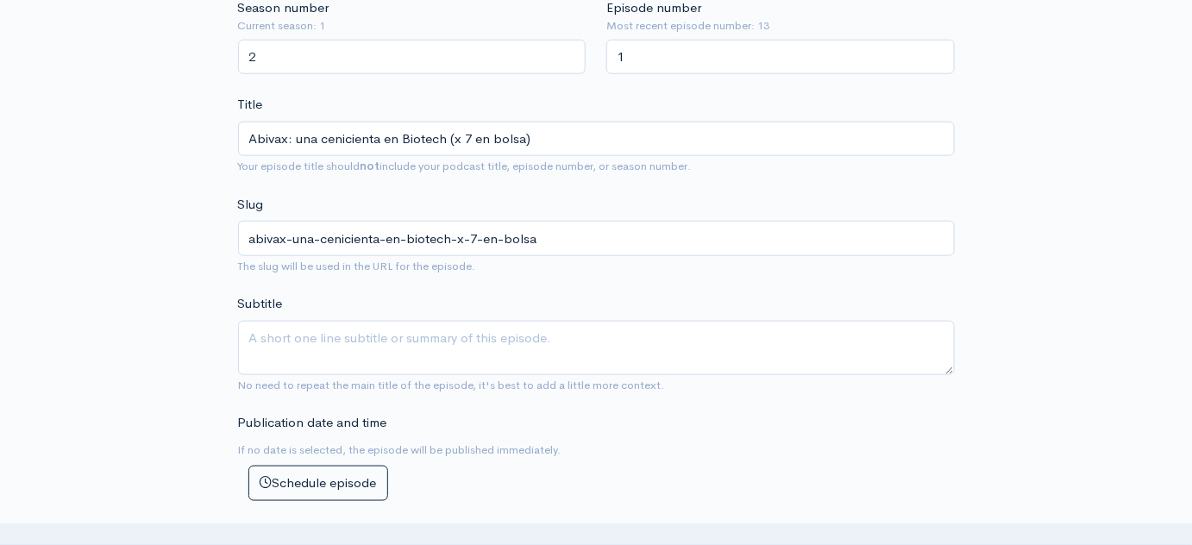
scroll to position [514, 0]
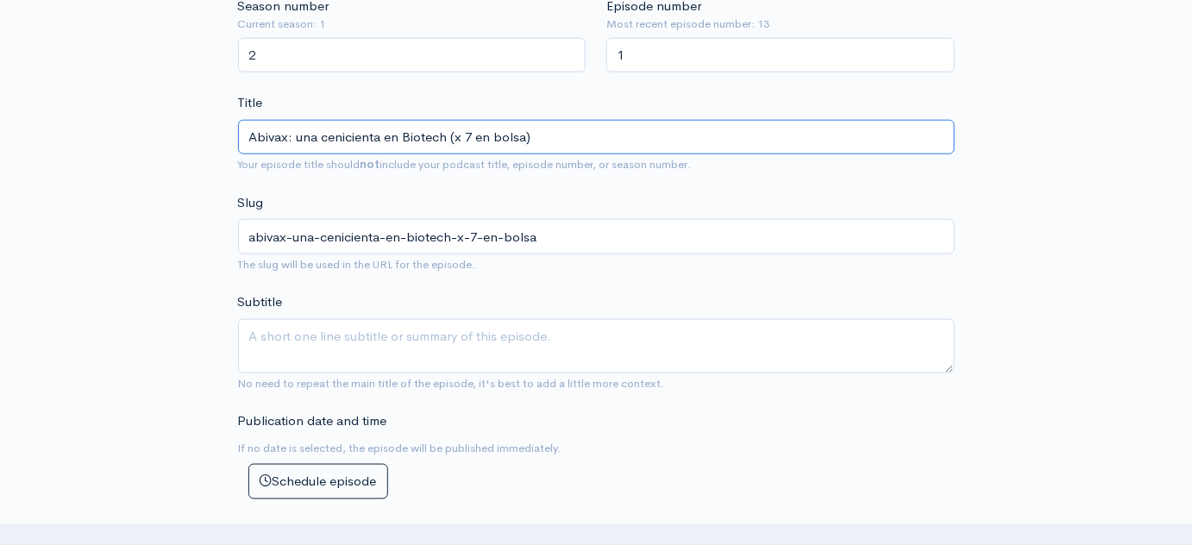
click at [525, 135] on input "Abivax: una cenicienta en Biotech (x 7 en bolsa)" at bounding box center [596, 137] width 717 height 35
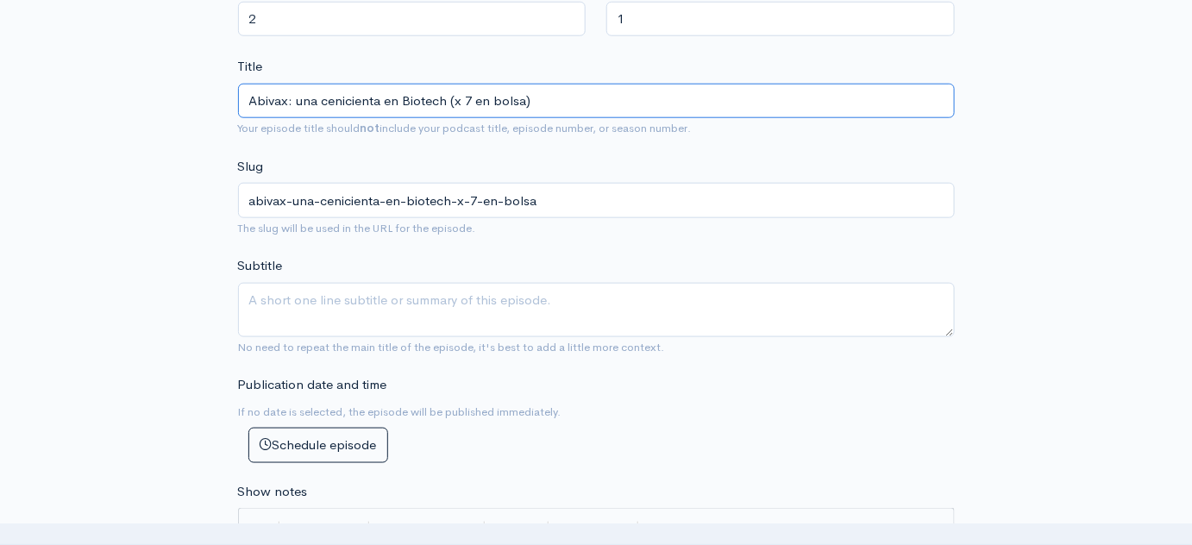
scroll to position [550, 0]
click at [304, 102] on input "Abivax: una cenicienta en Biotech (x 7 en bolsa)" at bounding box center [596, 102] width 717 height 35
type input "Abivax: na cenicienta en Biotech (x 7 en bolsa)"
type input "abivax-na-cenicienta-en-biotech-x-7-en-bolsa"
type input "Abivax: Una cenicienta en Biotech (x 7 en bolsa)"
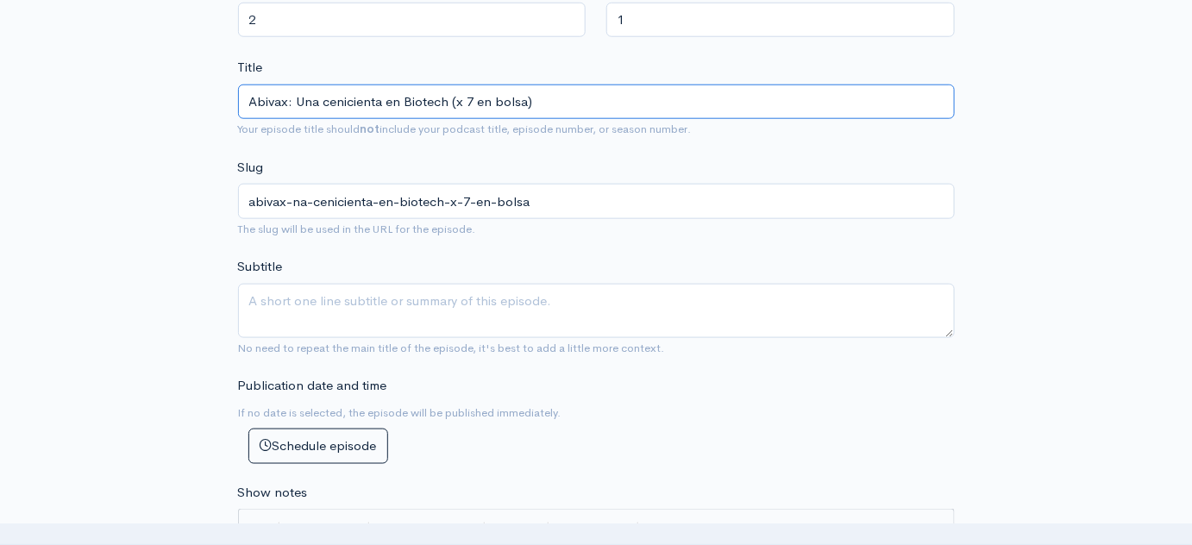
type input "abivax-una-cenicienta-en-biotech-x-7-en-bolsa"
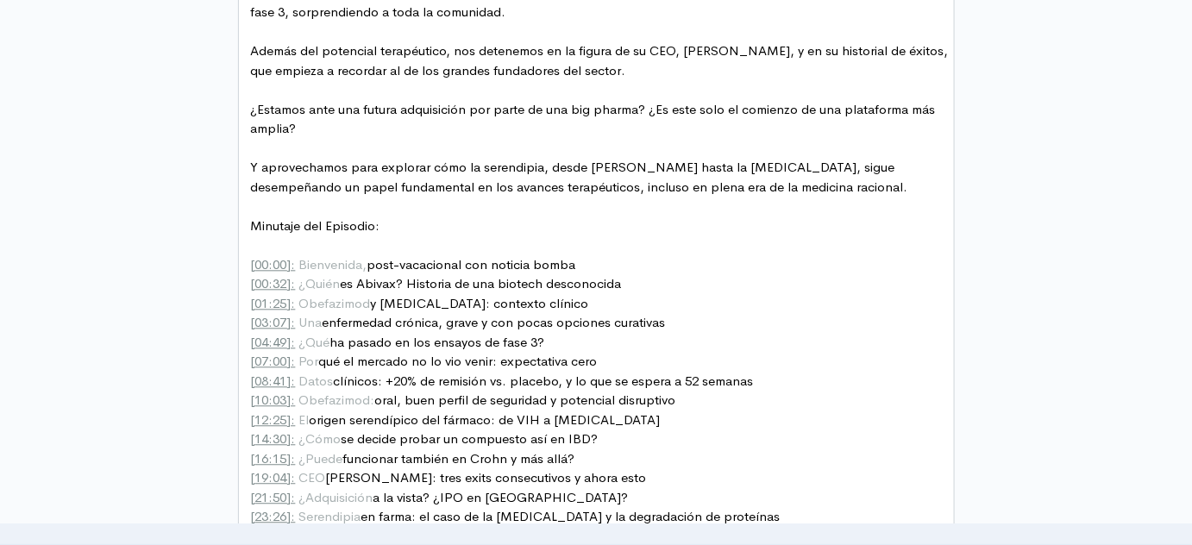
scroll to position [1527, 0]
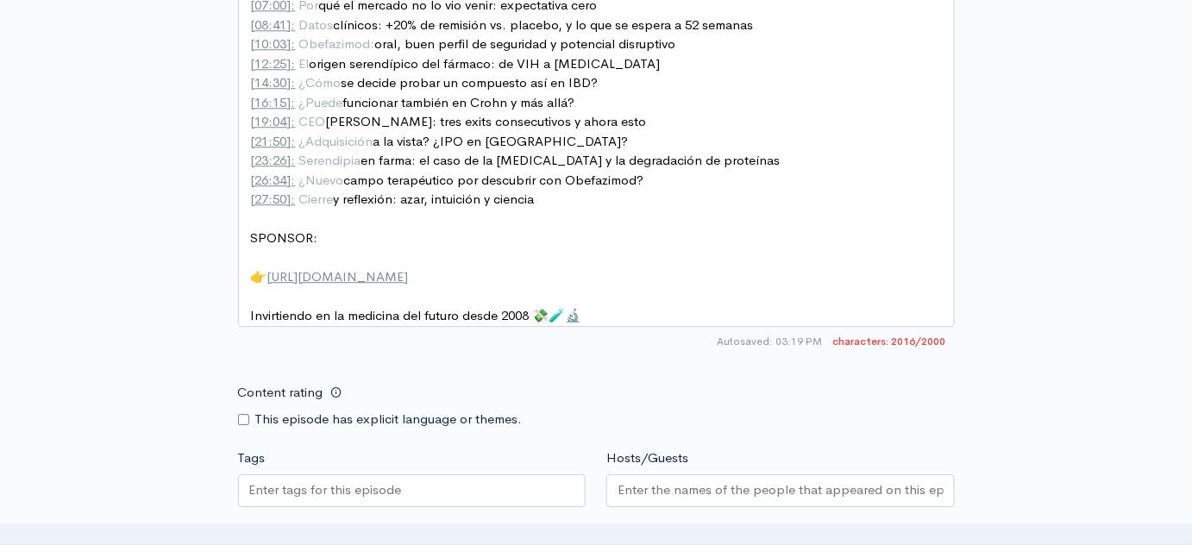
type input "Abivax: Una cenicienta en Biotech (x 7 en bolsa)"
click at [278, 238] on span "SPONSOR:" at bounding box center [284, 237] width 67 height 16
type textarea "SPONSOR"
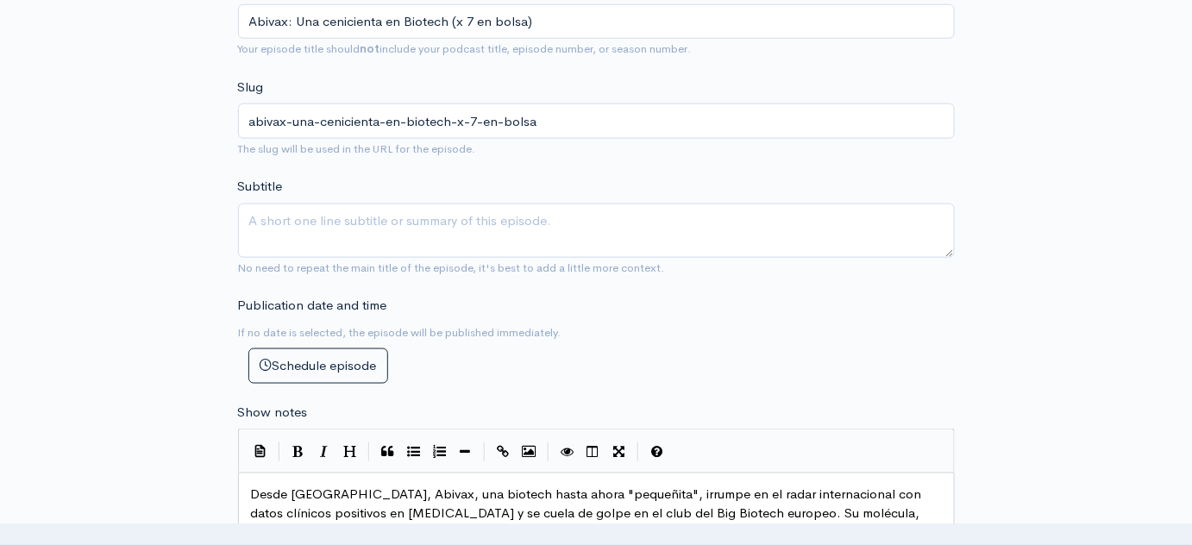
scroll to position [581, 0]
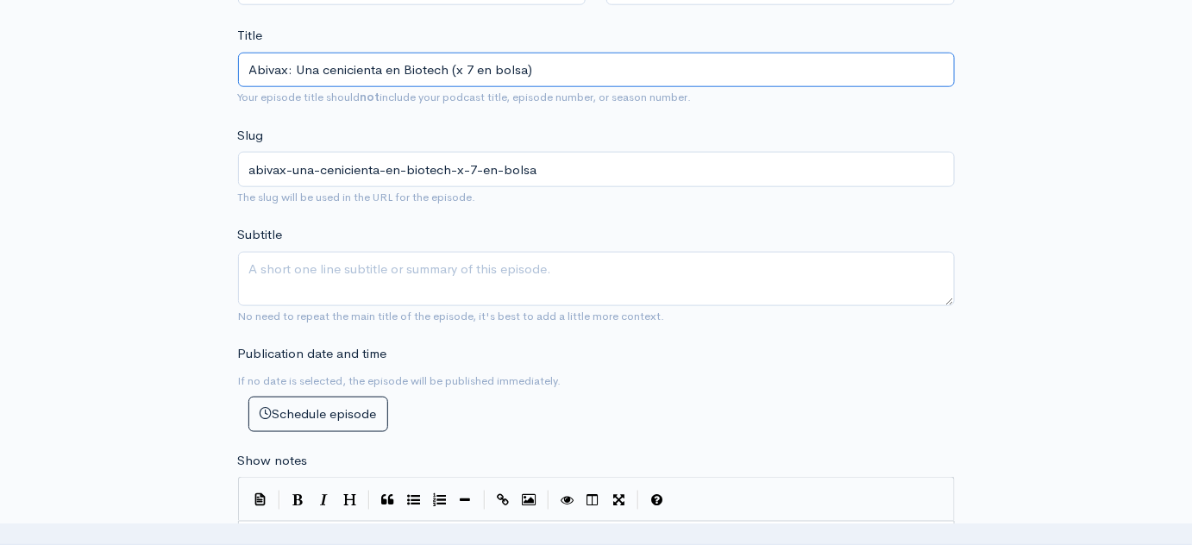
click at [476, 66] on input "Abivax: Una cenicienta en Biotech (x 7 en bolsa)" at bounding box center [596, 70] width 717 height 35
type input "Abivax: Una cenicienta en Biotech (x 7en bolsa)"
type input "abivax-una-cenicienta-en-biotech-x-7en-bolsa"
type input "Abivax: Una cenicienta en Biotech (x en bolsa)"
type input "abivax-una-cenicienta-en-biotech-x-en-bolsa"
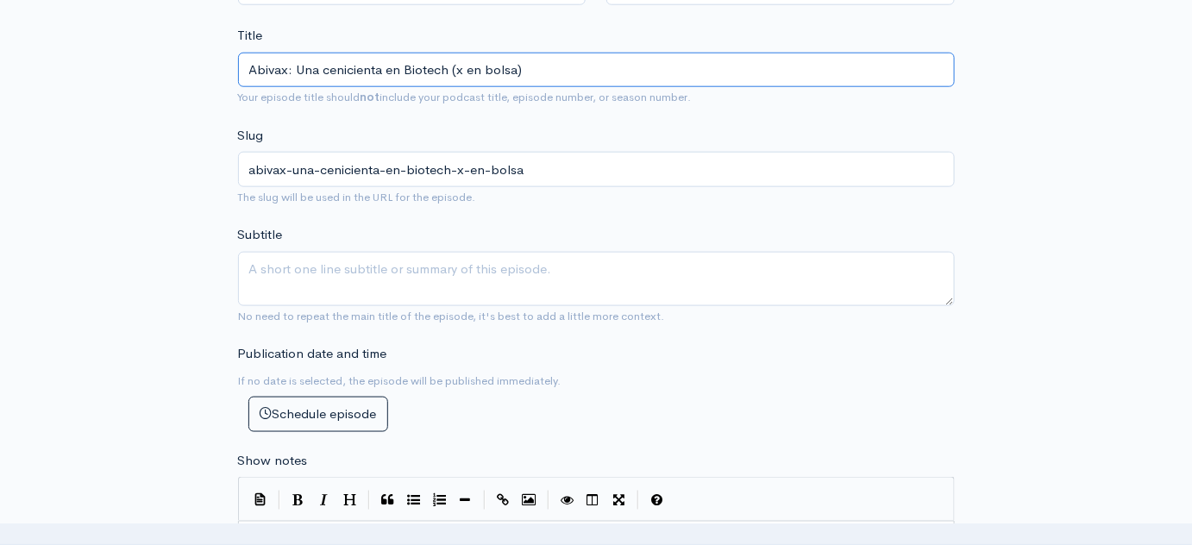
type input "Abivax: Una cenicienta en Biotech (x 2en bolsa)"
type input "abivax-una-cenicienta-en-biotech-x-2en-bolsa"
type input "Abivax: Una cenicienta en Biotech (x 2 en bolsa)"
type input "abivax-una-cenicienta-en-biotech-x-2-en-bolsa"
type input "Abivax: Una cenicienta en Biotech (x 2en bolsa)"
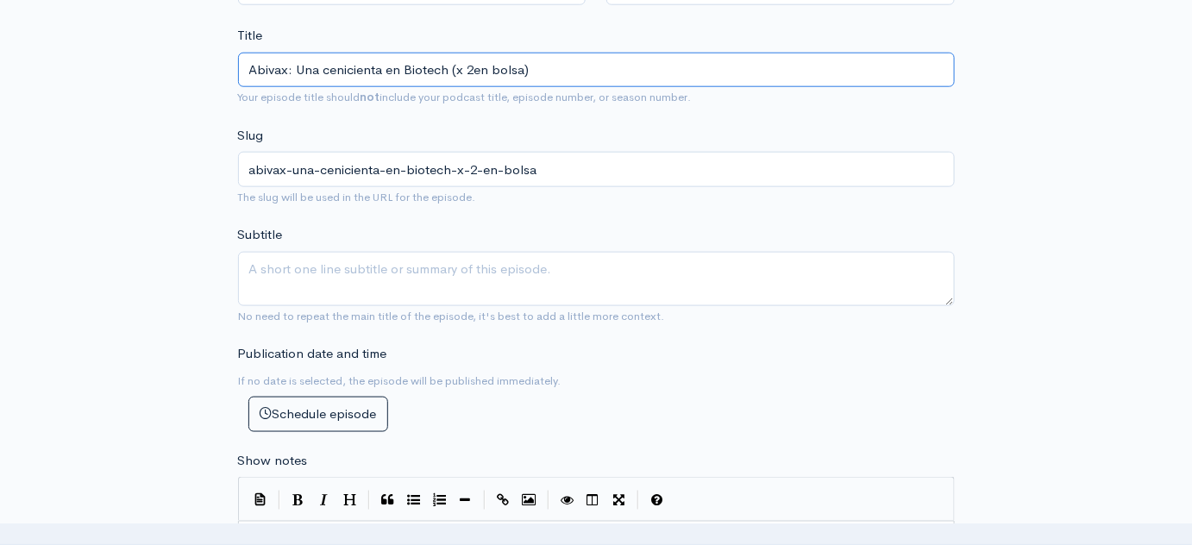
type input "abivax-una-cenicienta-en-biotech-x-2en-bolsa"
type input "Abivax: Una cenicienta en Biotech (x en bolsa)"
type input "abivax-una-cenicienta-en-biotech-x-en-bolsa"
type input "Abivax: Una cenicienta en Biotech (x 01en bolsa)"
type input "abivax-una-cenicienta-en-biotech-x-01en-bolsa"
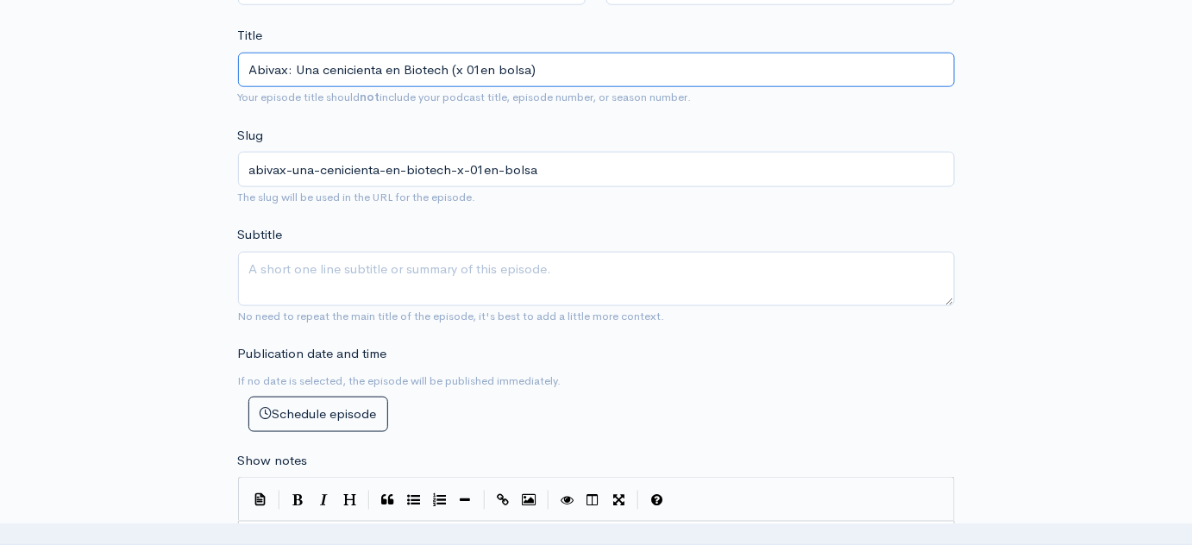
type input "Abivax: Una cenicienta en Biotech (x 01 en bolsa)"
type input "abivax-una-cenicienta-en-biotech-x-01-en-bolsa"
type input "Abivax: Una cenicienta en Biotech (x 01en bolsa)"
type input "abivax-una-cenicienta-en-biotech-x-01en-bolsa"
type input "Abivax: Una cenicienta en Biotech (x 0en bolsa)"
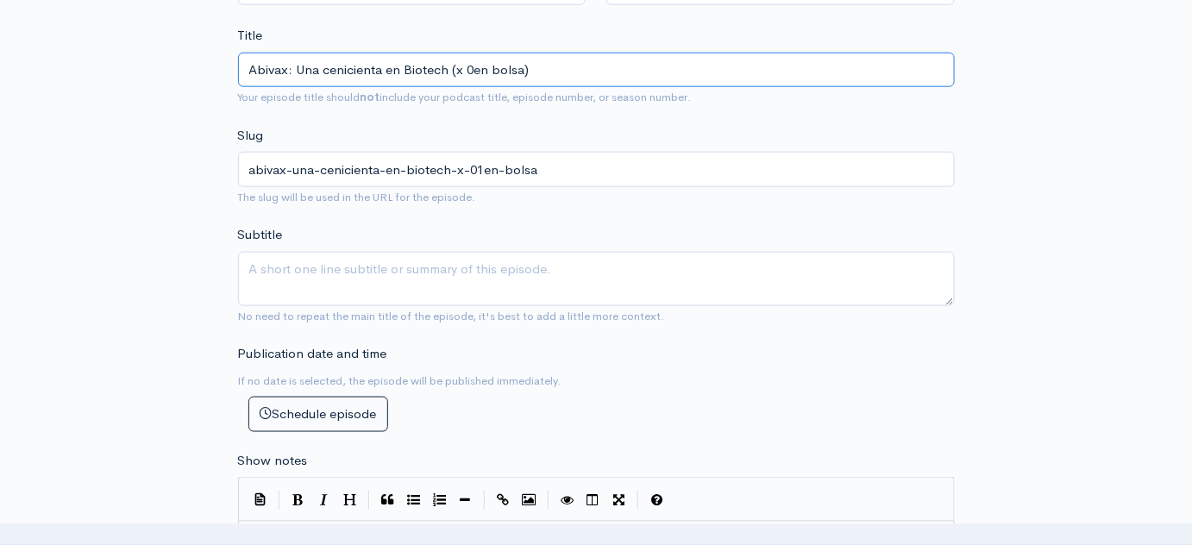
type input "abivax-una-cenicienta-en-biotech-x-0en-bolsa"
type input "Abivax: Una cenicienta en Biotech (x en bolsa)"
type input "abivax-una-cenicienta-en-biotech-x-en-bolsa"
type input "Abivax: Una cenicienta en Biotech (x 1en bolsa)"
type input "abivax-una-cenicienta-en-biotech-x-1en-bolsa"
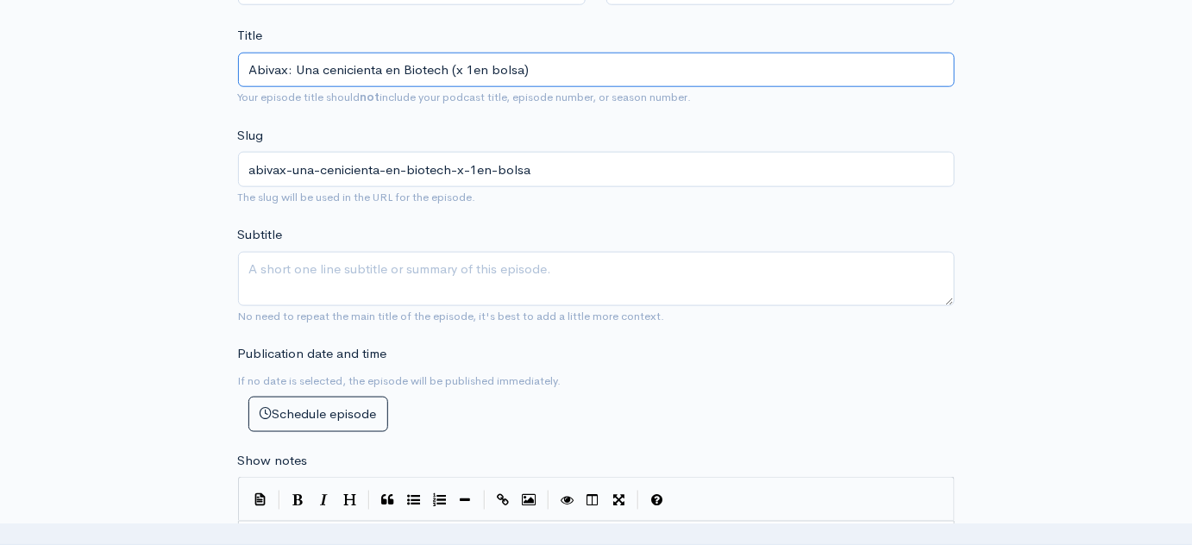
type input "Abivax: Una cenicienta en Biotech (x 10en bolsa)"
type input "abivax-una-cenicienta-en-biotech-x-10en-bolsa"
type input "Abivax: Una cenicienta en Biotech (x 10 en bolsa)"
type input "abivax-una-cenicienta-en-biotech-x-10-en-bolsa"
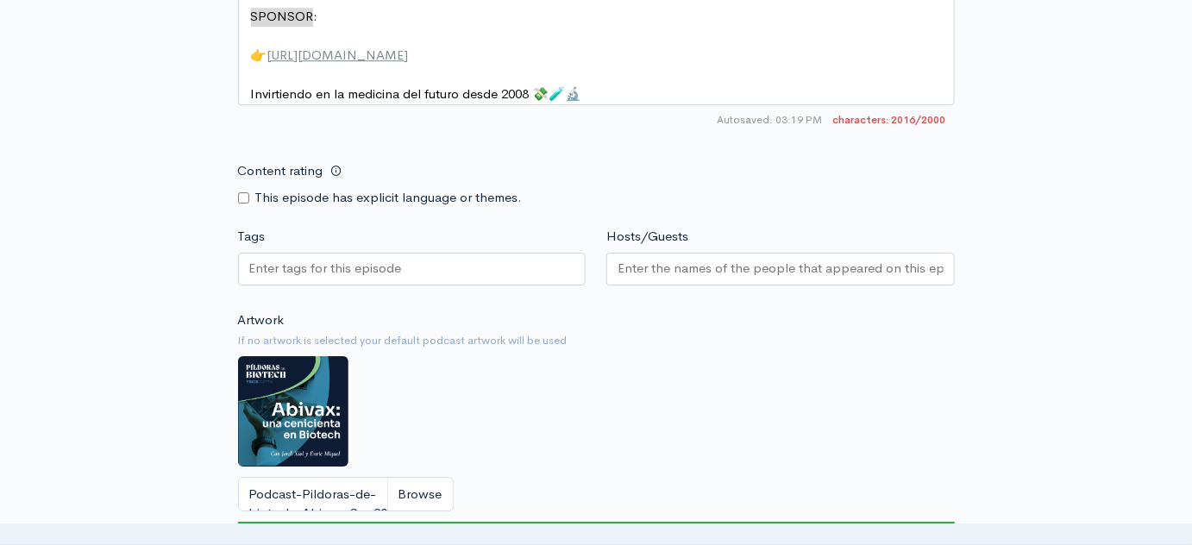
scroll to position [1747, 0]
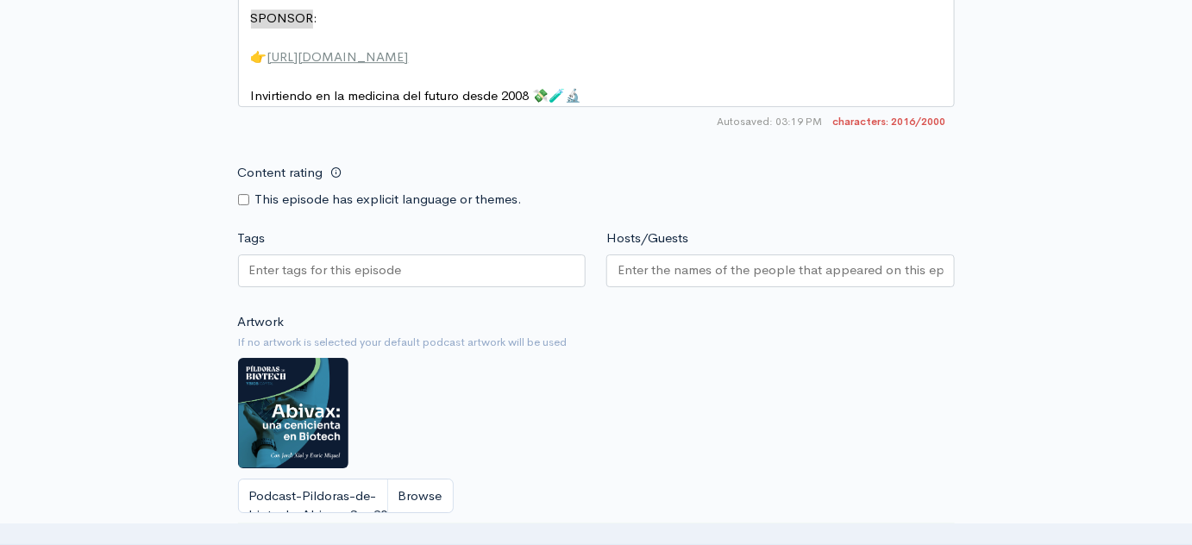
click at [313, 268] on input "Tags" at bounding box center [326, 271] width 155 height 20
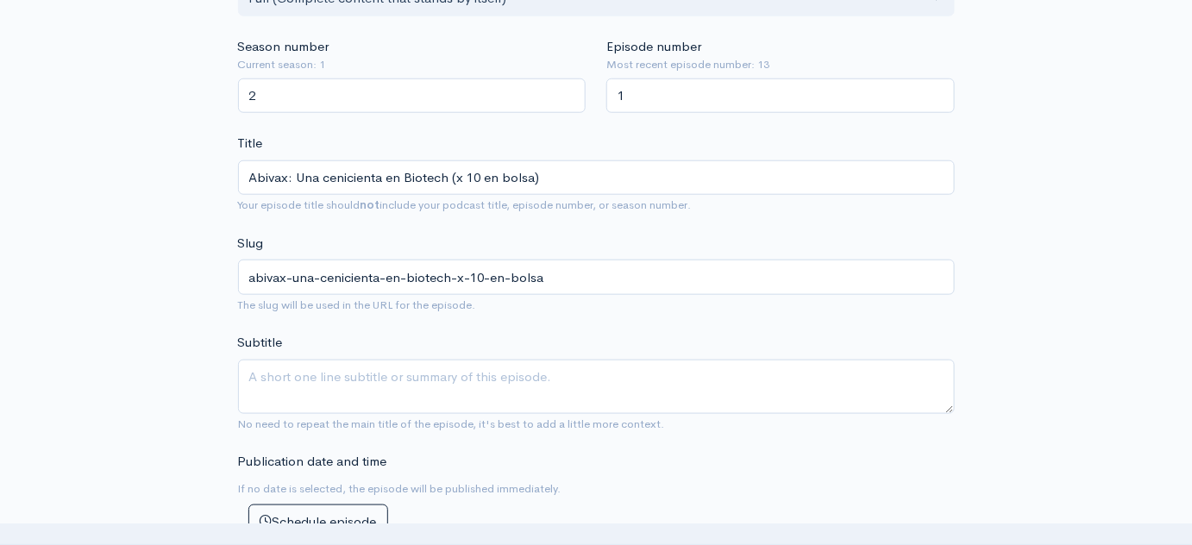
scroll to position [474, 0]
click at [456, 178] on input "Abivax: Una cenicienta en Biotech (x 10 en bolsa)" at bounding box center [596, 177] width 717 height 35
type input "Abivax: Una cenicienta en Biotech (Cx 10 en bolsa)"
type input "abivax-una-cenicienta-en-biotech-cx-10-en-bolsa"
type input "Abivax: Una cenicienta en Biotech (Crex 10 en bolsa)"
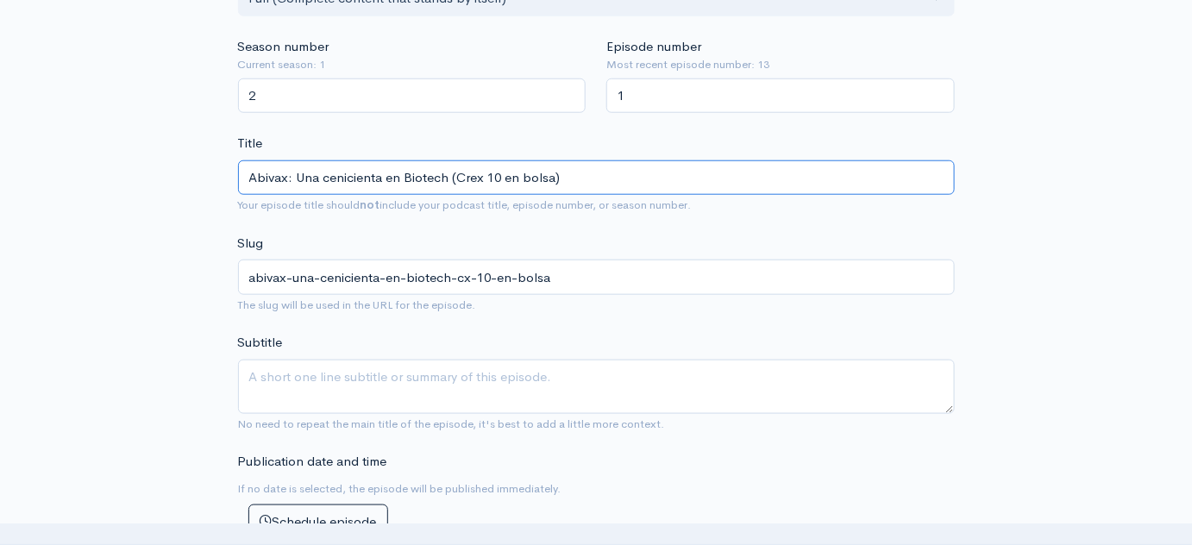
type input "abivax-una-cenicienta-en-biotech-crex-10-en-bolsa"
type input "Abivax: Una cenicienta en Biotech (Crecx 10 en bolsa)"
type input "abivax-una-cenicienta-en-biotech-crecx-10-en-bolsa"
type input "Abivax: Una cenicienta en Biotech (Crecix 10 en bolsa)"
type input "abivax-una-cenicienta-en-biotech-crecix-10-en-bolsa"
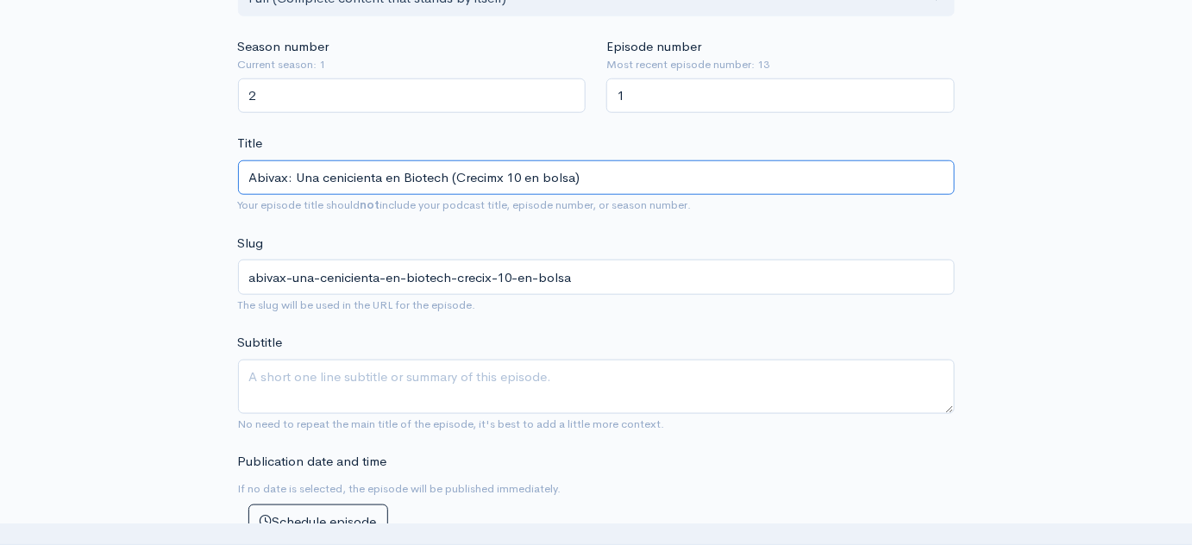
type input "Abivax: Una cenicienta en Biotech (Crecimix 10 en bolsa)"
type input "abivax-una-cenicienta-en-biotech-crecimix-10-en-bolsa"
type input "Abivax: Una cenicienta en Biotech (Crecimienx 10 en bolsa)"
type input "abivax-una-cenicienta-en-biotech-crecimienx-10-en-bolsa"
type input "Abivax: Una cenicienta en Biotech (Crecimientx 10 en bolsa)"
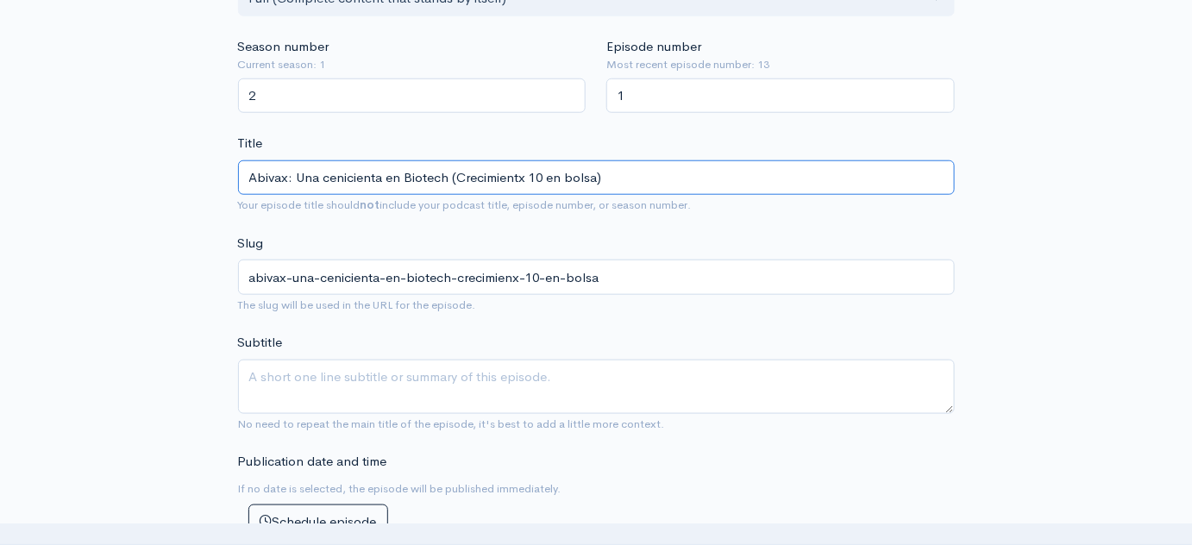
type input "abivax-una-cenicienta-en-biotech-crecimientx-10-en-bolsa"
type input "Abivax: Una cenicienta en Biotech (Crecimientox 10 en bolsa)"
type input "abivax-una-cenicienta-en-biotech-crecimientox-10-en-bolsa"
type input "Abivax: Una cenicienta en Biotech (Crecimiento x 10 en bolsa)"
type input "abivax-una-cenicienta-en-biotech-crecimiento-x-10-en-bolsa"
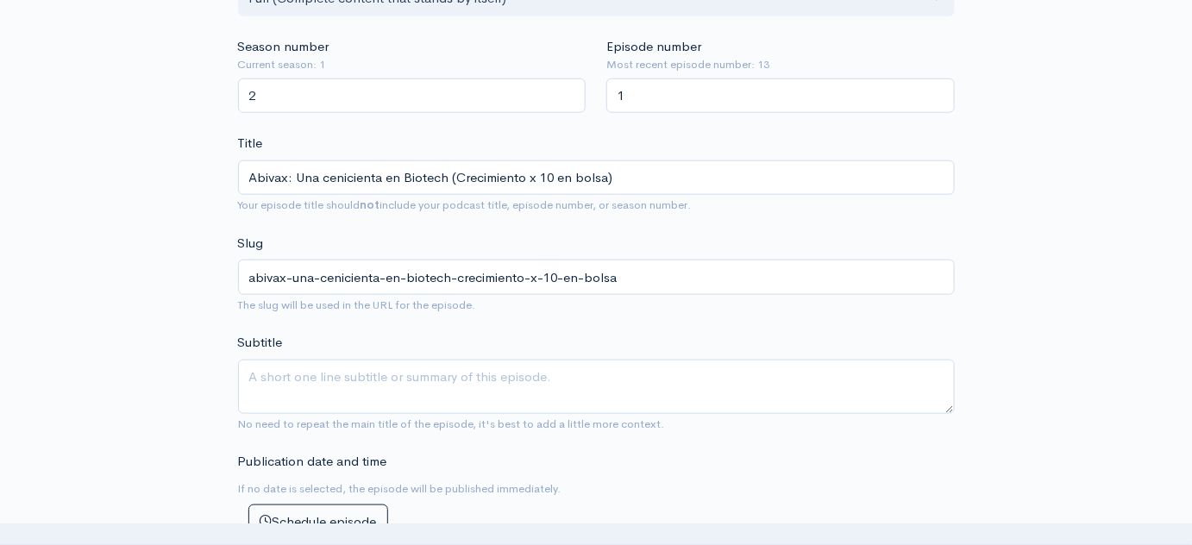
click at [598, 169] on input "Abivax: Una cenicienta en Biotech (Crecimiento x 10 en bolsa)" at bounding box center [596, 177] width 717 height 35
click at [569, 174] on input "Abivax: Una cenicienta en Biotech (Crecimiento x 10 en bolsa)" at bounding box center [596, 177] width 717 height 35
click at [577, 175] on input "Abivax: Una cenicienta en Biotech (Crecimiento x 10 en bolsa)" at bounding box center [596, 177] width 717 height 35
type input "Abivax: Una cenicienta en Biotech (Crecimiento x 10 en olsa)"
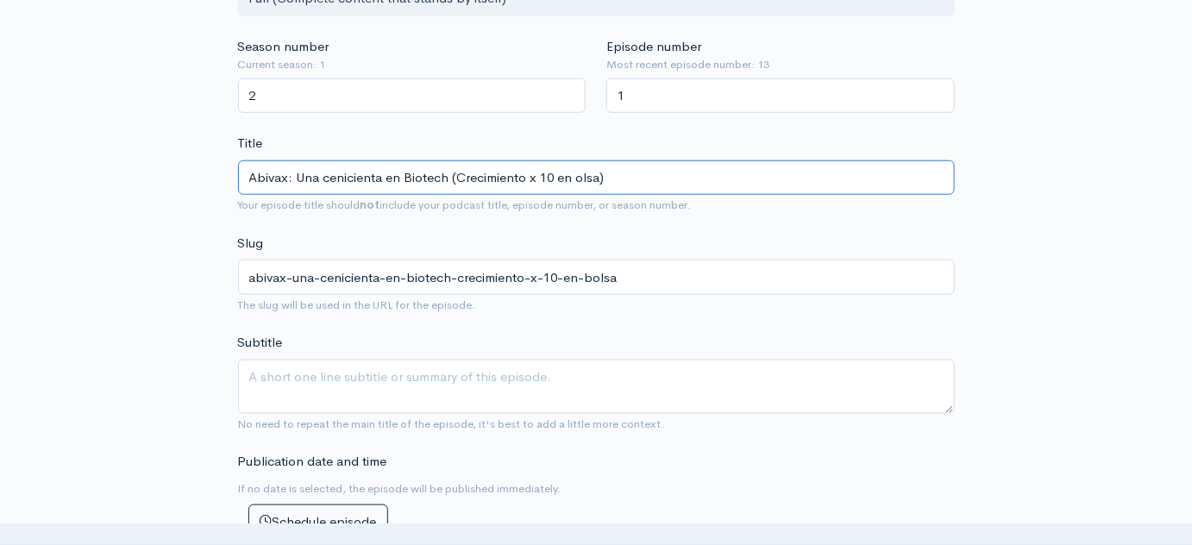
type input "abivax-una-cenicienta-en-biotech-crecimiento-x-10-en-olsa"
type input "Abivax: Una cenicienta en Biotech (Crecimiento x 10 en [GEOGRAPHIC_DATA])"
type input "abivax-una-cenicienta-en-biotech-crecimiento-x-10-en-bolsa"
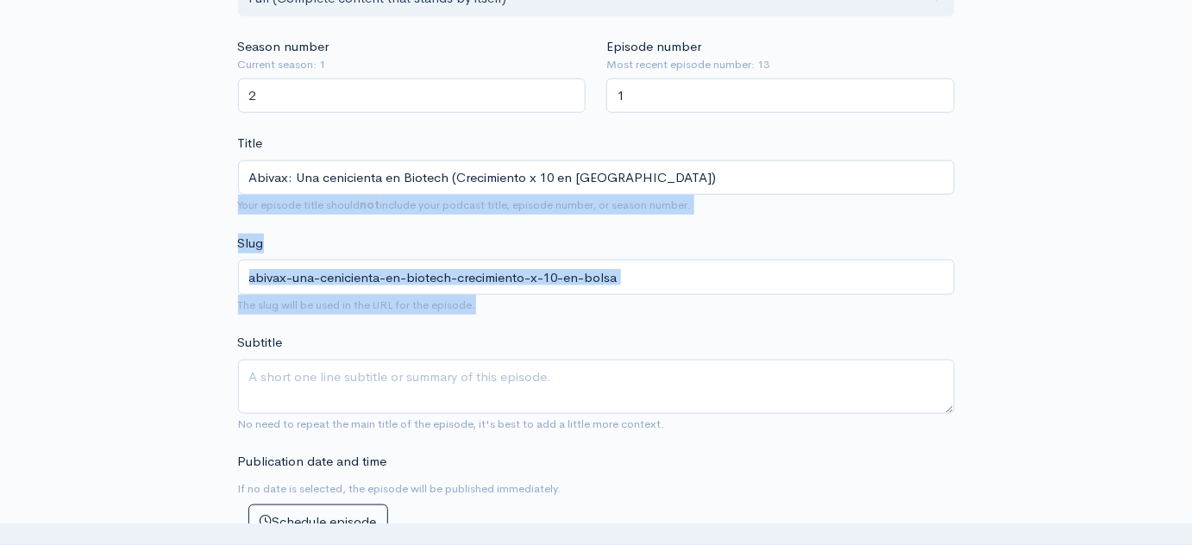
drag, startPoint x: 155, startPoint y: 337, endPoint x: 167, endPoint y: 207, distance: 130.7
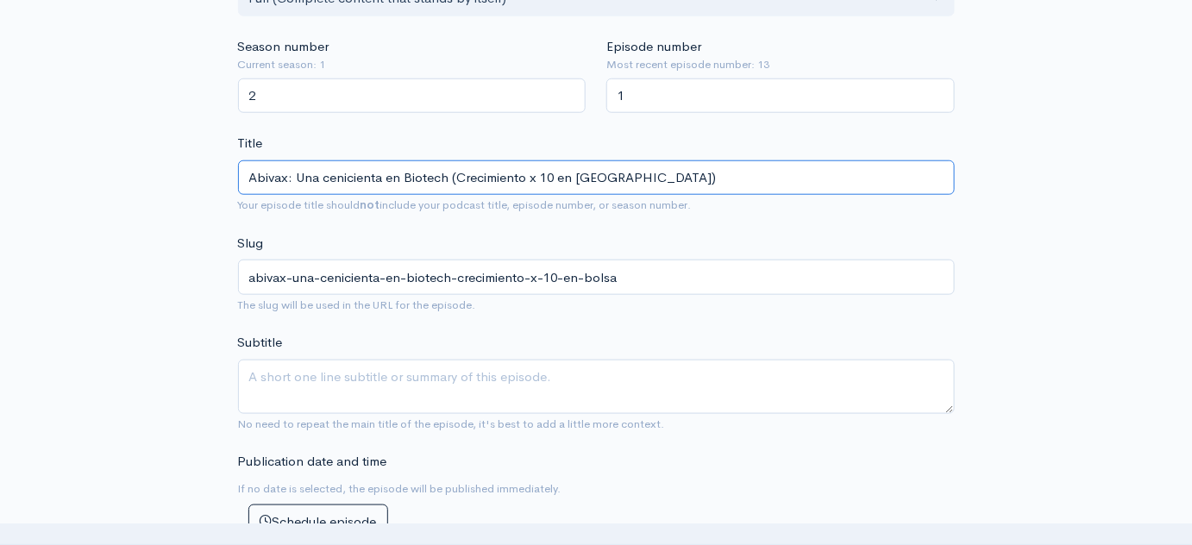
click at [474, 179] on input "Abivax: Una cenicienta en Biotech (Crecimiento x 10 en [GEOGRAPHIC_DATA])" at bounding box center [596, 177] width 717 height 35
type input "Abivax: Una cenicienta en Biotech (Cx 10 en [GEOGRAPHIC_DATA])"
type input "abivax-una-cenicienta-en-biotech-cx-10-en-bolsa"
type input "Abivax: Una cenicienta en Biotech (Crex 10 en [GEOGRAPHIC_DATA])"
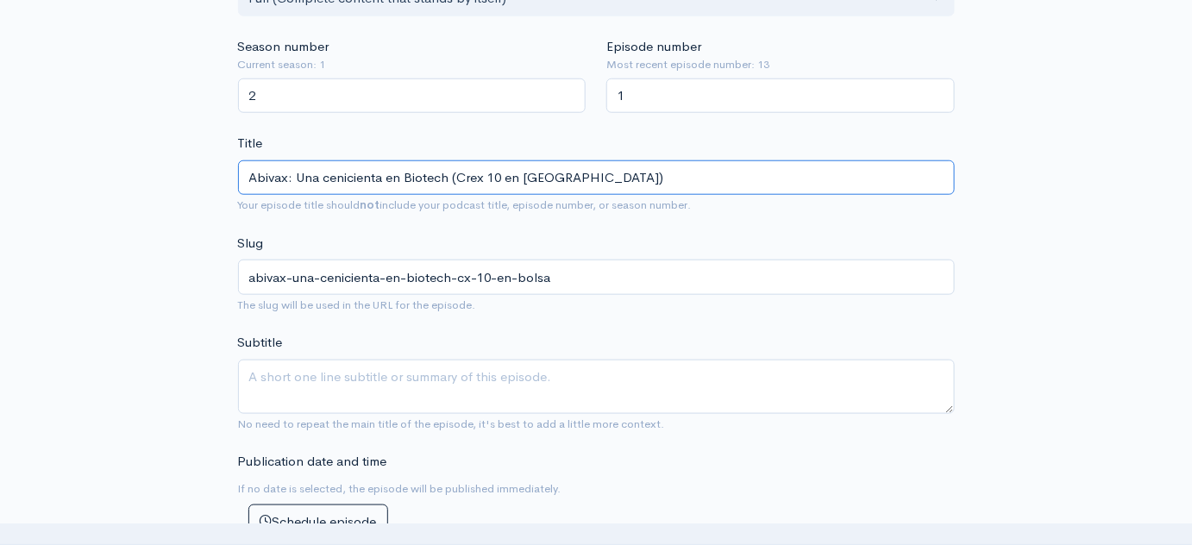
type input "abivax-una-cenicienta-en-biotech-crex-10-en-bolsa"
type input "Abivax: Una cenicienta en Biotech (Crecex 10 en Bolsa)"
type input "abivax-una-cenicienta-en-biotech-crecex-10-en-bolsa"
type input "Abivax: Una cenicienta en Biotech (Crece x 10 en Bolsa)"
type input "abivax-una-cenicienta-en-biotech-crece-x-10-en-bolsa"
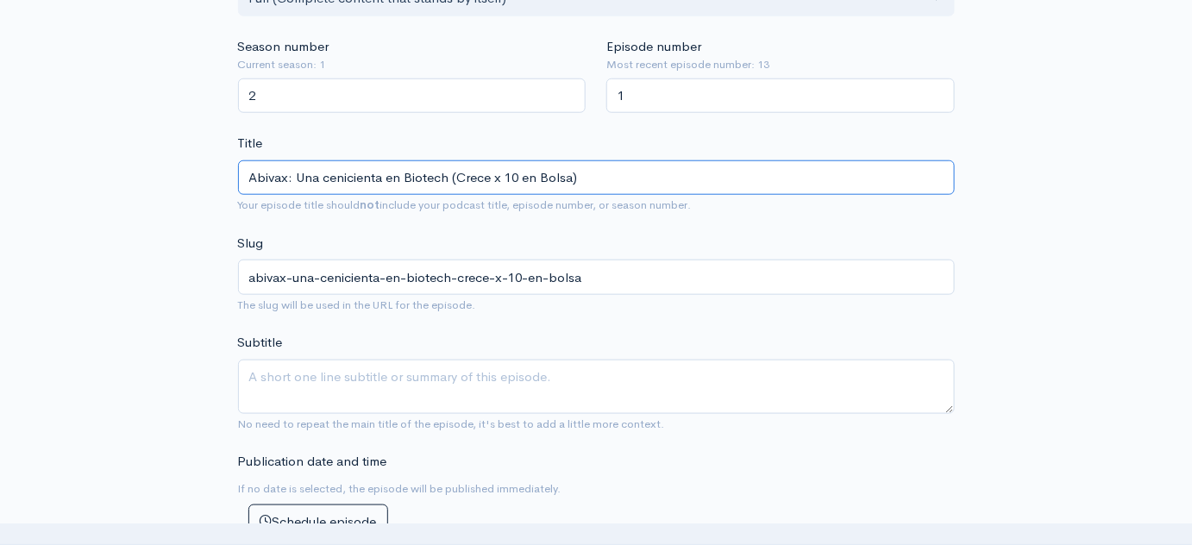
type input "Abivax: Una cenicienta en Biotech (Crece x 10 en Bolsa)"
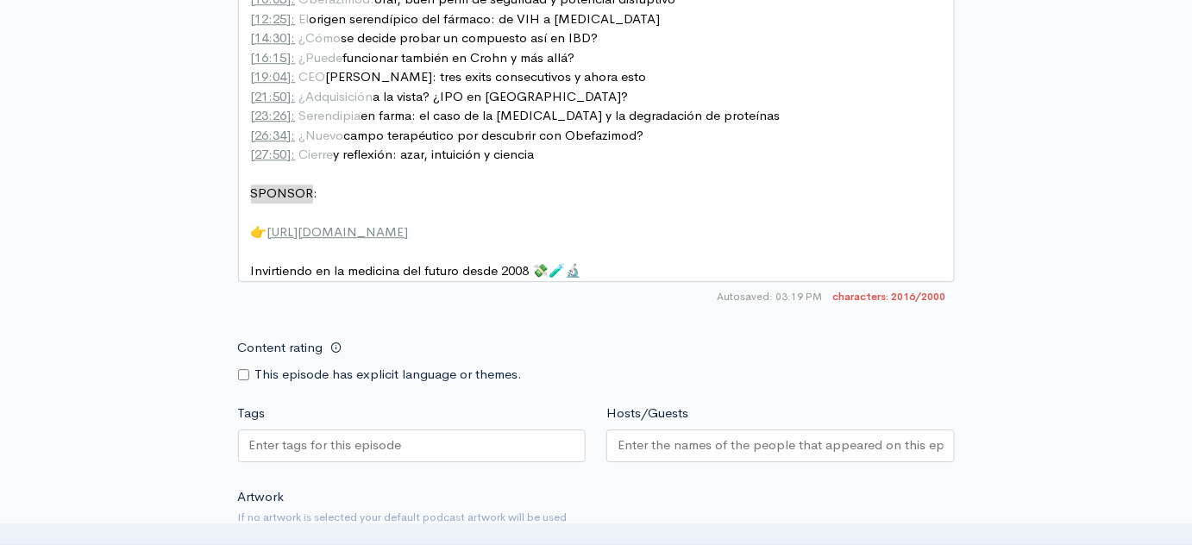
scroll to position [1580, 0]
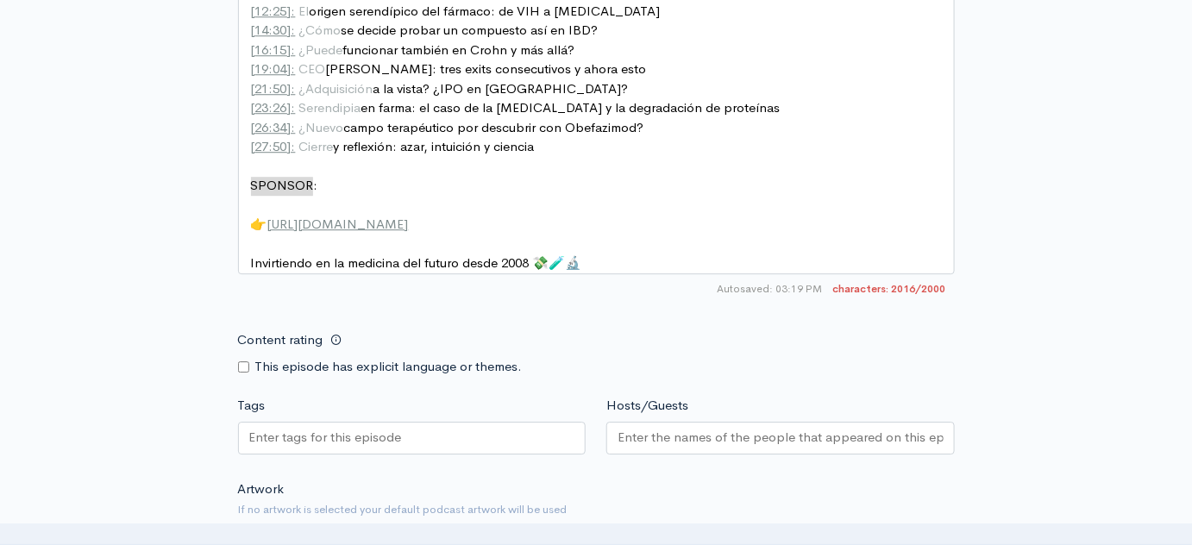
click at [322, 448] on input "Tags" at bounding box center [326, 438] width 155 height 20
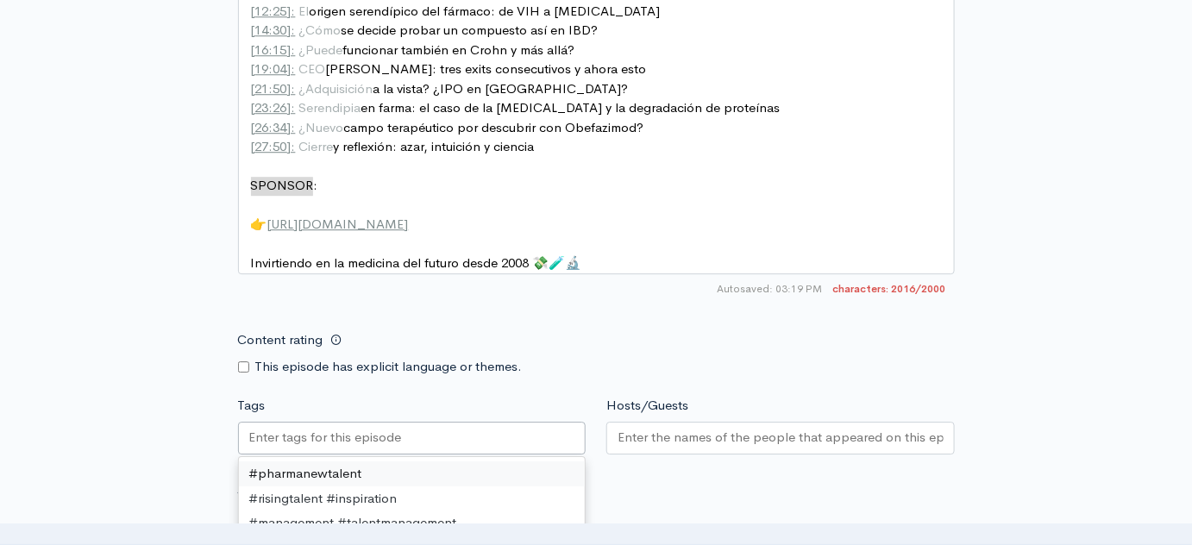
paste input "#Biotech #Farma #ColitisUlcerosa #Obefazimod #Abivax #Serendipia #Descubrimient…"
type input "#Biotech #Farma #ColitisUlcerosa #Obefazimod #Abivax #Serendipia #Descubrimient…"
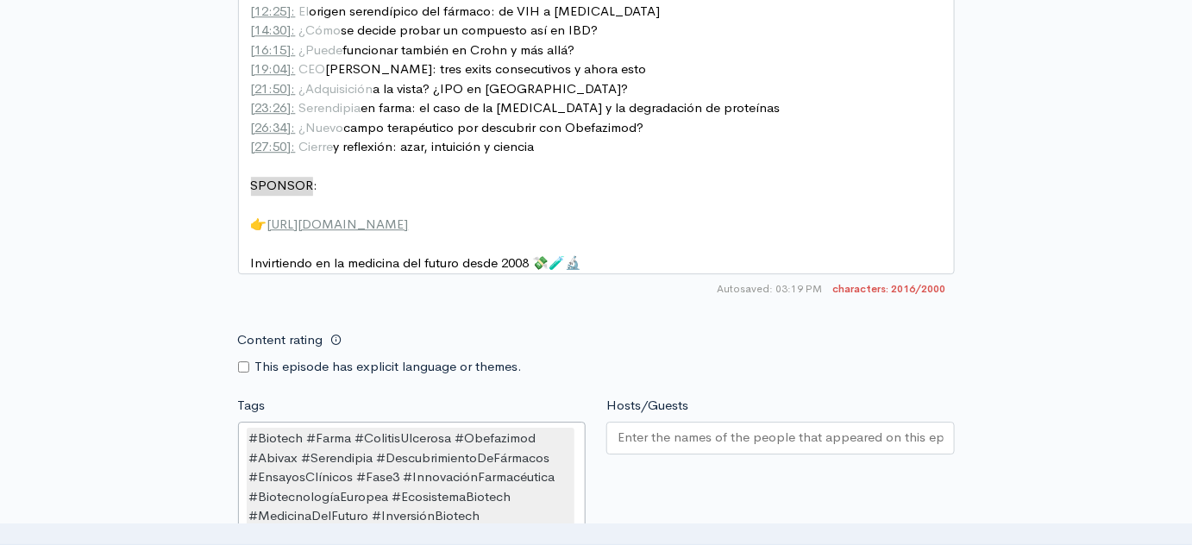
scroll to position [0, 0]
click at [627, 441] on input "Hosts/Guests" at bounding box center [781, 438] width 326 height 20
type input "E"
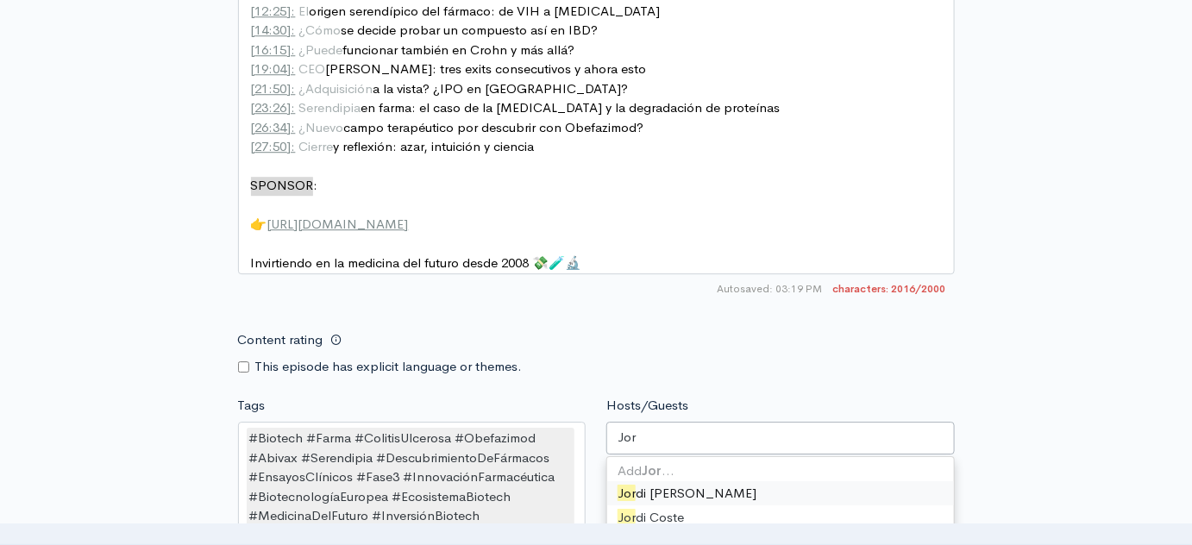
type input "Jord"
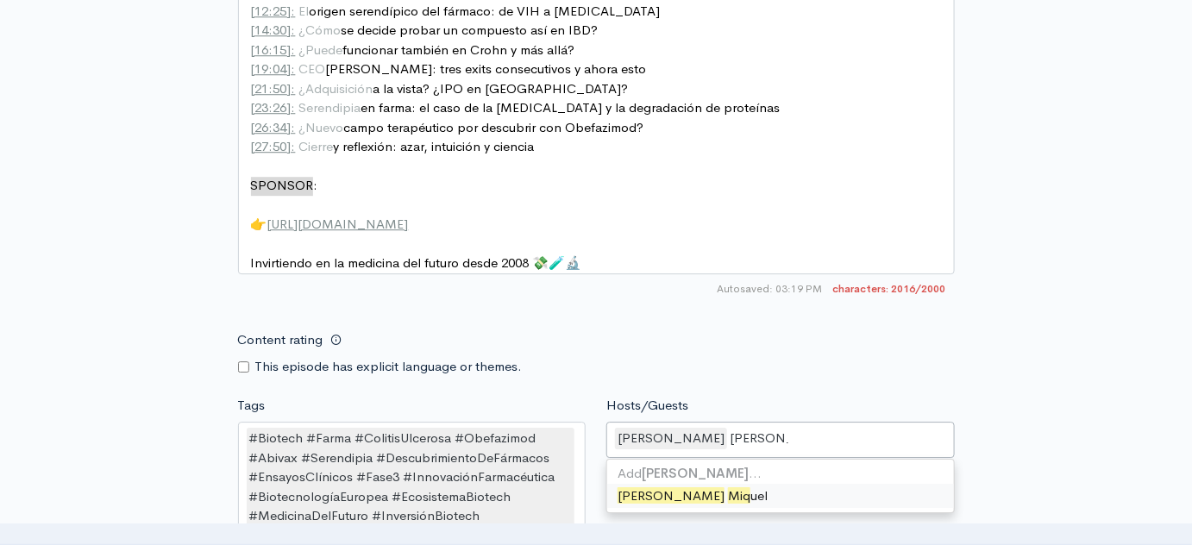
type input "[PERSON_NAME]"
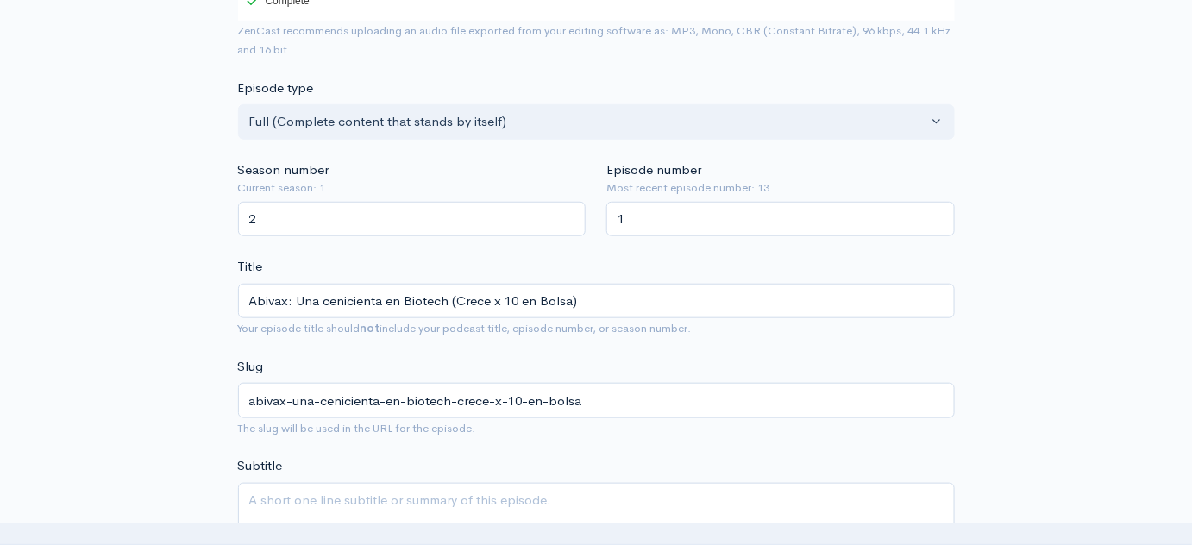
scroll to position [349, 0]
click at [248, 305] on input "Abivax: Una cenicienta en Biotech (Crece x 10 en Bolsa)" at bounding box center [596, 302] width 717 height 35
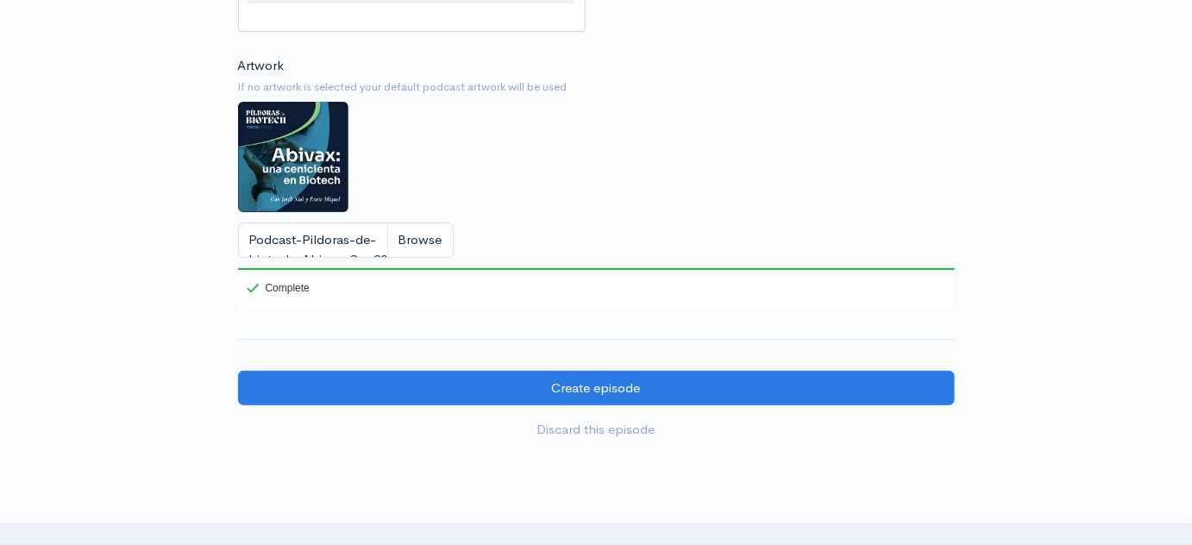
scroll to position [2209, 0]
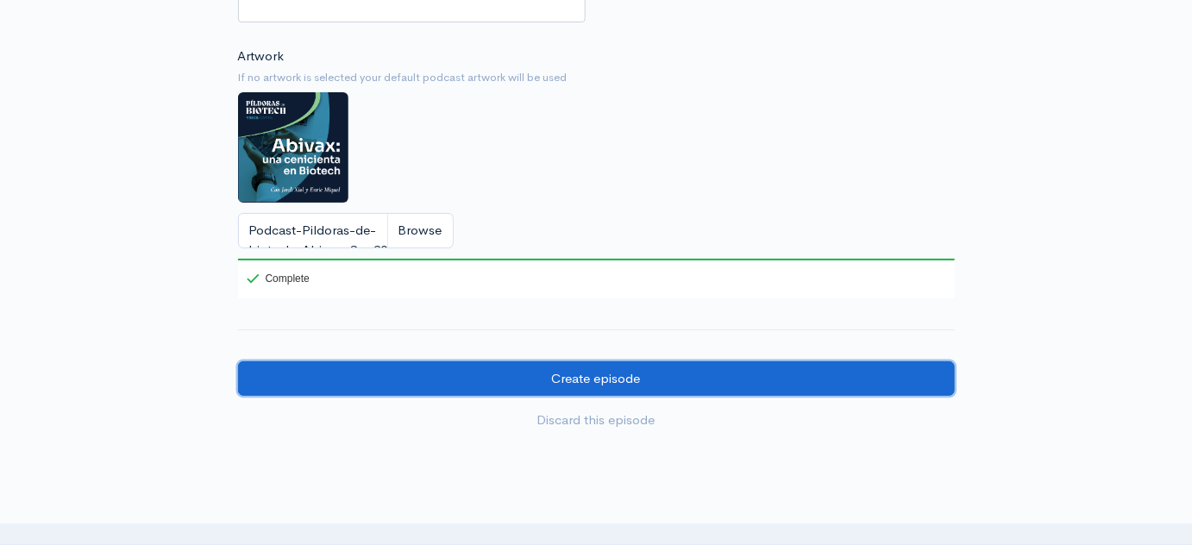
click at [326, 364] on input "Create episode" at bounding box center [596, 378] width 717 height 35
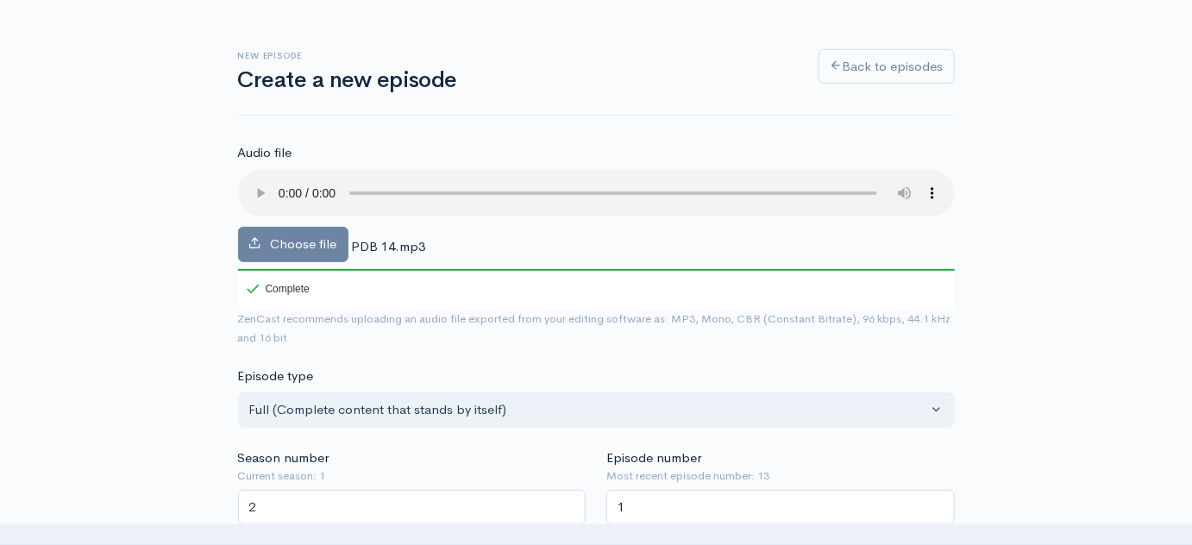
scroll to position [0, 0]
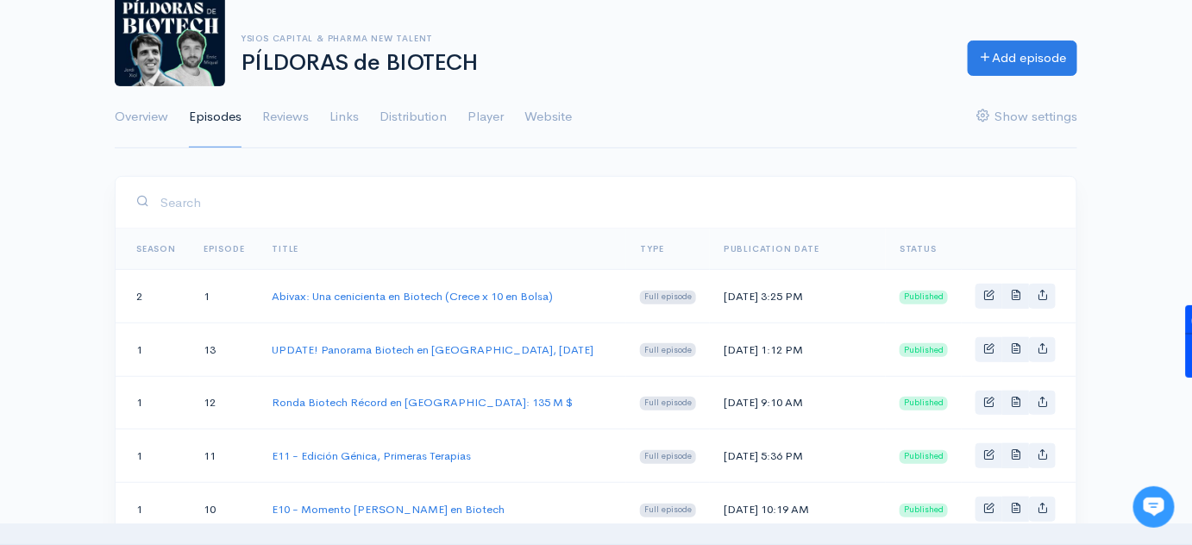
scroll to position [130, 0]
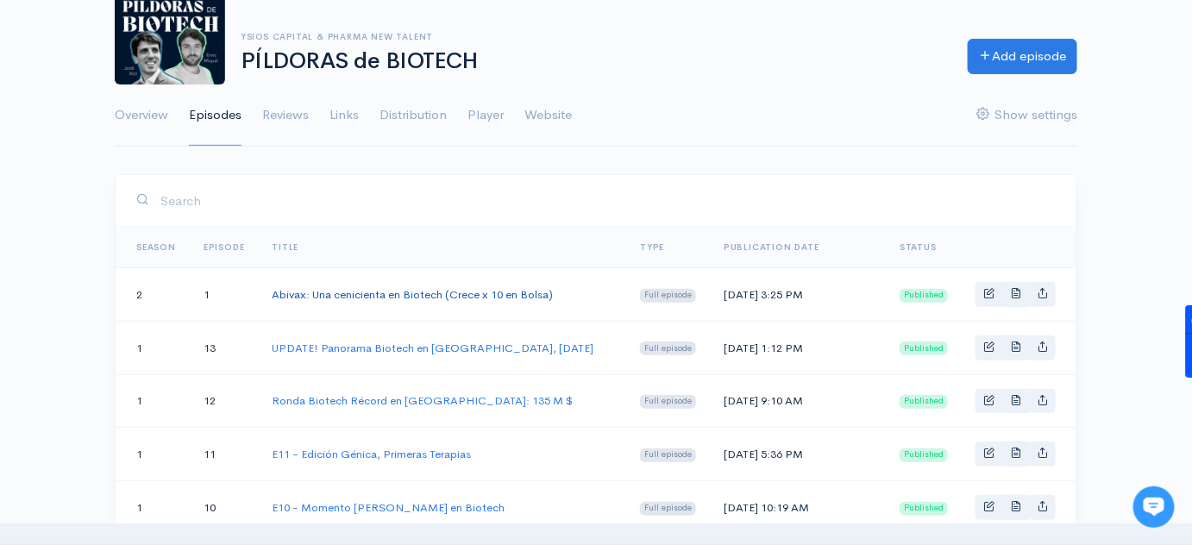
click at [474, 293] on link "Abivax: Una cenicienta en Biotech (Crece x 10 en Bolsa)" at bounding box center [412, 294] width 281 height 15
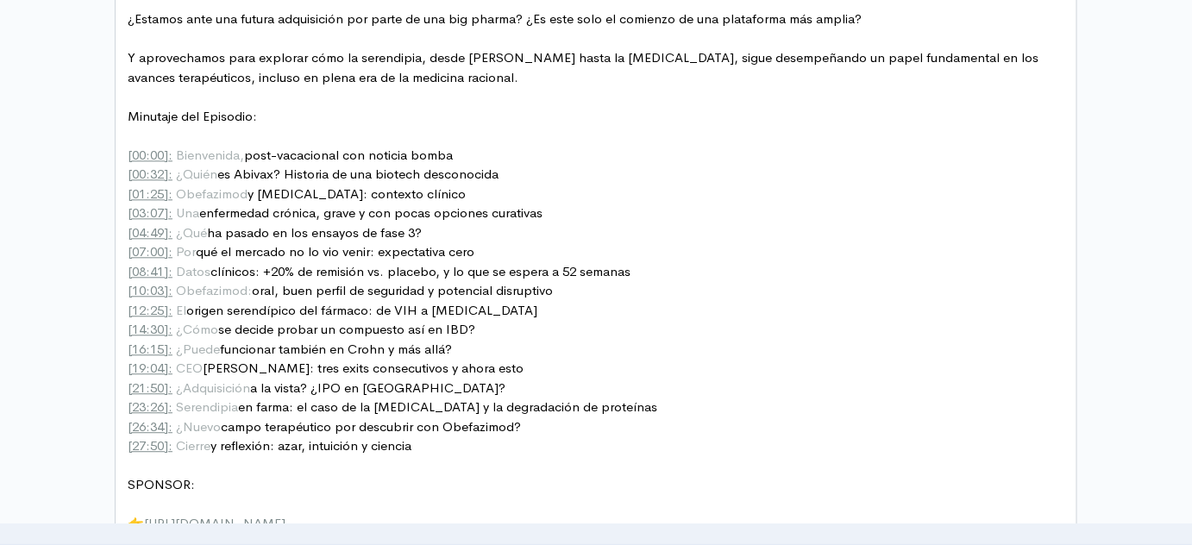
scroll to position [1280, 0]
